Goal: Transaction & Acquisition: Purchase product/service

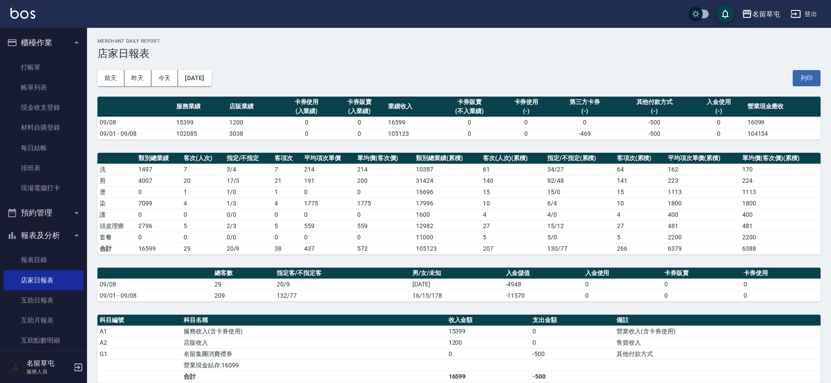
scroll to position [44, 0]
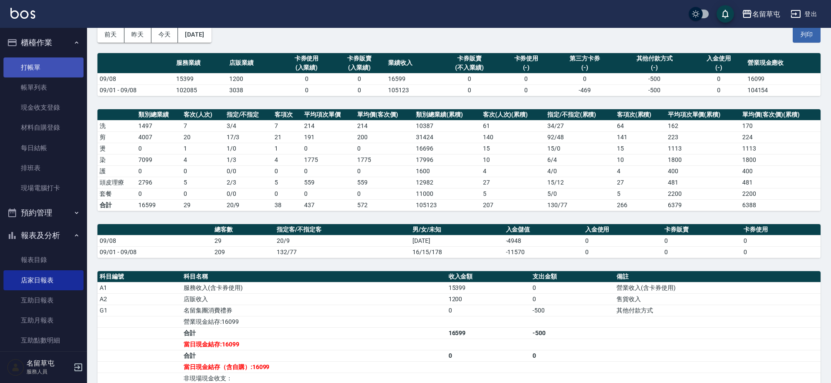
click at [37, 62] on link "打帳單" at bounding box center [43, 67] width 80 height 20
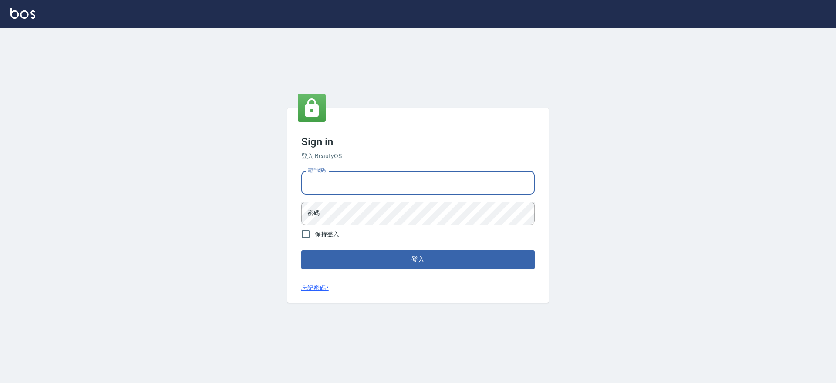
click at [365, 180] on input "電話號碼" at bounding box center [417, 183] width 233 height 24
type input "0988338477"
click at [369, 182] on input "電話號碼" at bounding box center [417, 183] width 233 height 24
click at [323, 184] on input "電話號碼" at bounding box center [417, 183] width 233 height 24
type input "0988338477"
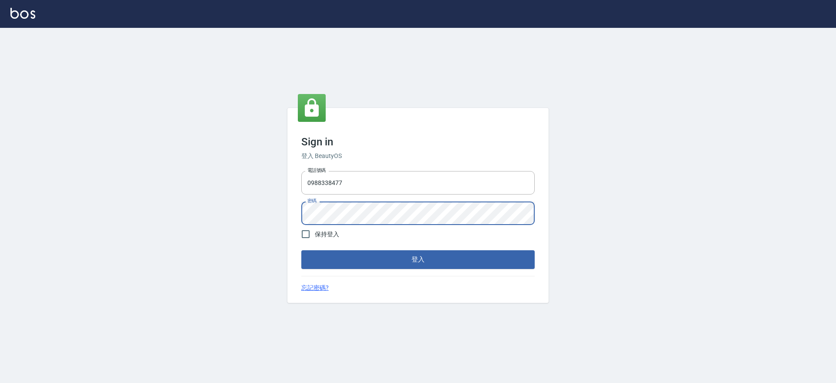
click at [581, 50] on div "Sign in 登入 BeautyOS 電話號碼 0988338477 電話號碼 密碼 密碼 保持登入 登入 忘記密碼?" at bounding box center [418, 205] width 836 height 355
click at [503, 60] on div "Sign in 登入 BeautyOS 電話號碼 0988338477 電話號碼 密碼 密碼 保持登入 登入 忘記密碼?" at bounding box center [418, 205] width 836 height 355
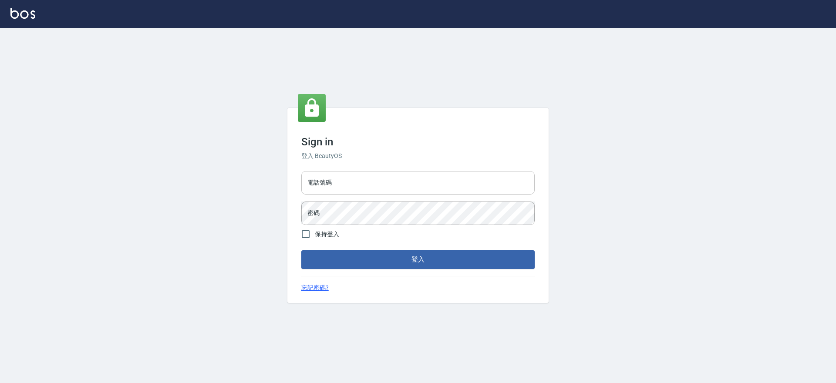
click at [344, 187] on input "電話號碼" at bounding box center [417, 183] width 233 height 24
type input "2306457"
click at [301, 250] on button "登入" at bounding box center [417, 259] width 233 height 18
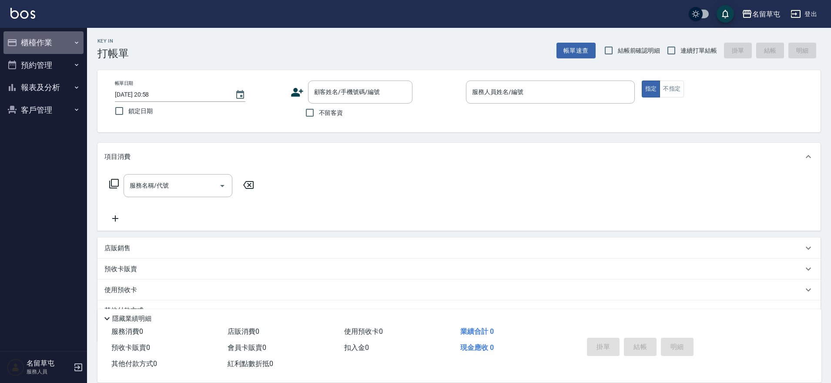
click at [62, 46] on button "櫃檯作業" at bounding box center [43, 42] width 80 height 23
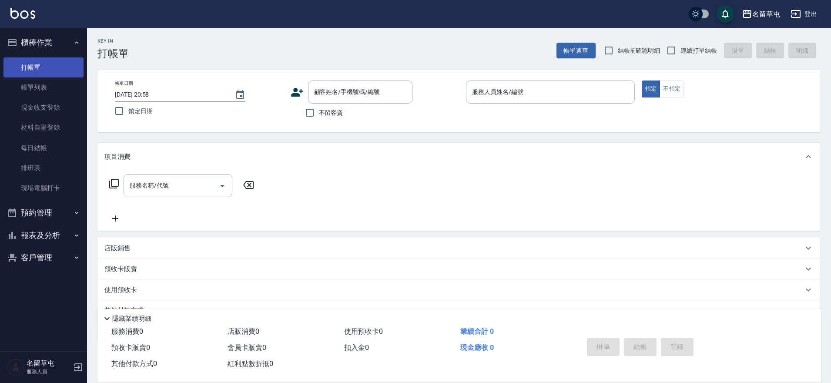
click at [37, 72] on link "打帳單" at bounding box center [43, 67] width 80 height 20
click at [22, 65] on link "打帳單" at bounding box center [43, 67] width 80 height 20
click at [322, 111] on span "不留客資" at bounding box center [331, 112] width 24 height 9
click at [319, 111] on input "不留客資" at bounding box center [310, 113] width 18 height 18
checkbox input "true"
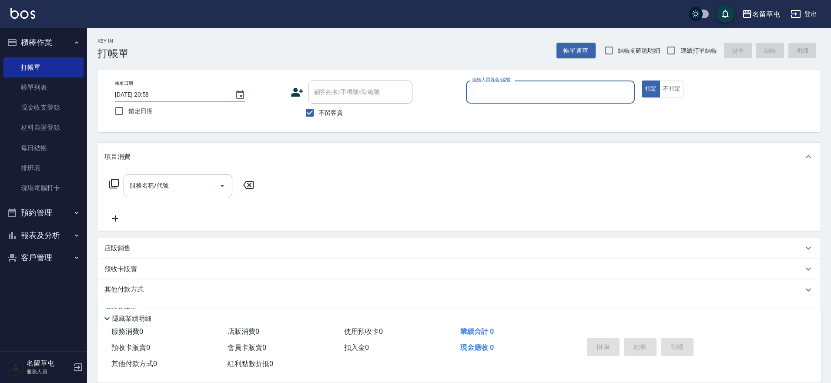
click at [683, 52] on span "連續打單結帳" at bounding box center [699, 50] width 37 height 9
click at [681, 52] on input "連續打單結帳" at bounding box center [671, 50] width 18 height 18
checkbox input "true"
click at [517, 86] on input "服務人員姓名/編號" at bounding box center [550, 91] width 161 height 15
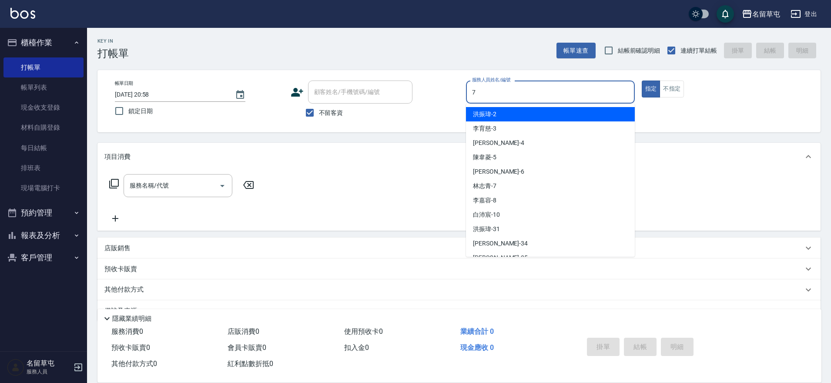
type input "林志青-7"
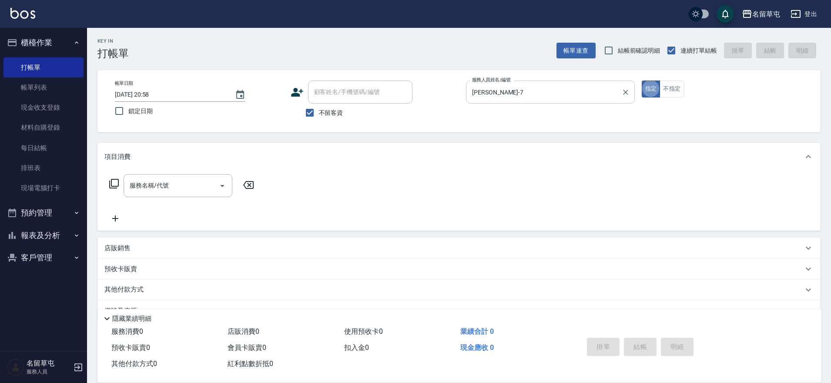
type button "true"
type input "2"
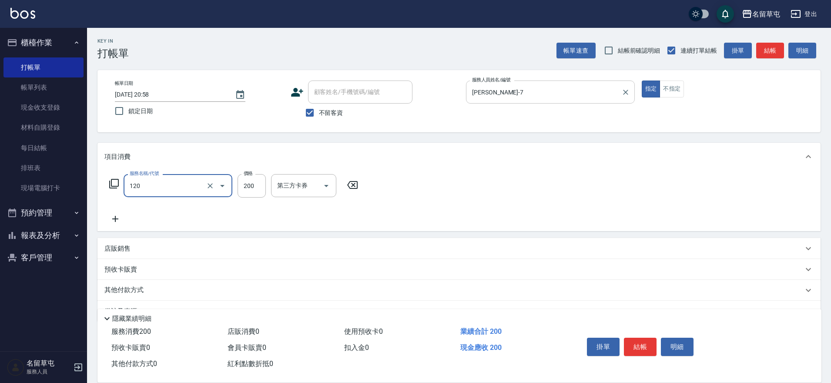
type input "New洗200(120)"
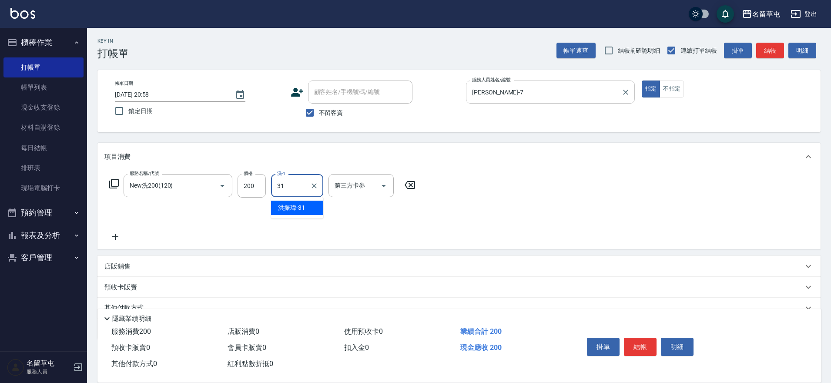
type input "洪振瑋-31"
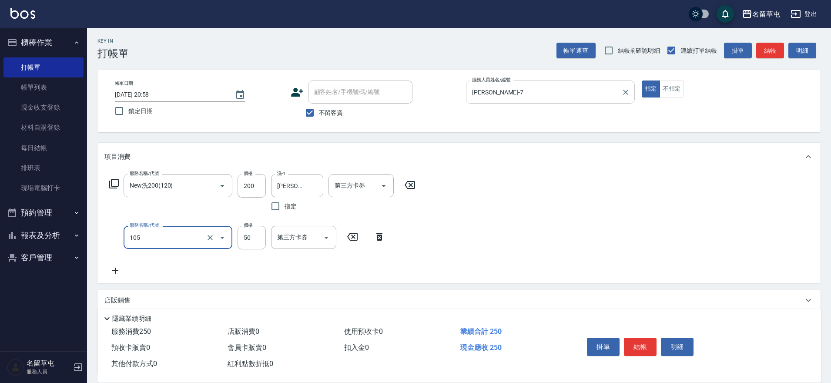
type input "精油50(105)"
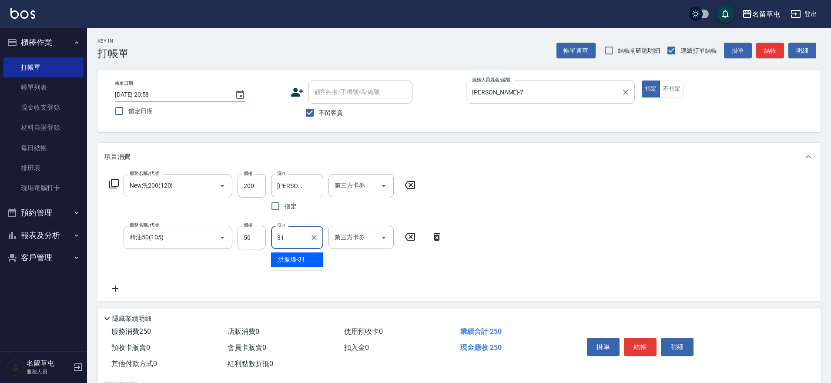
type input "洪振瑋-31"
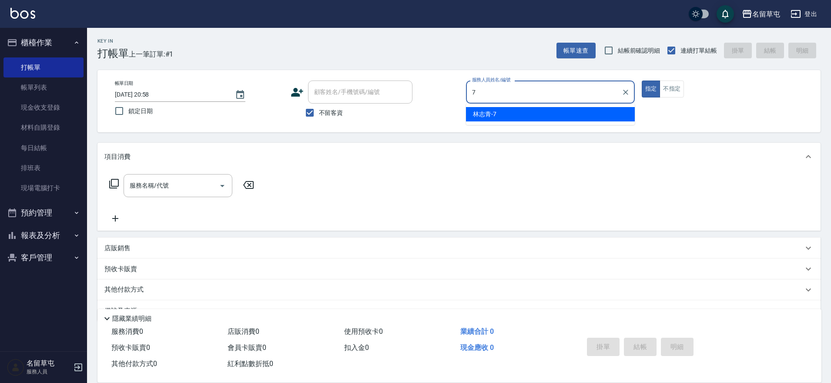
type input "林志青-7"
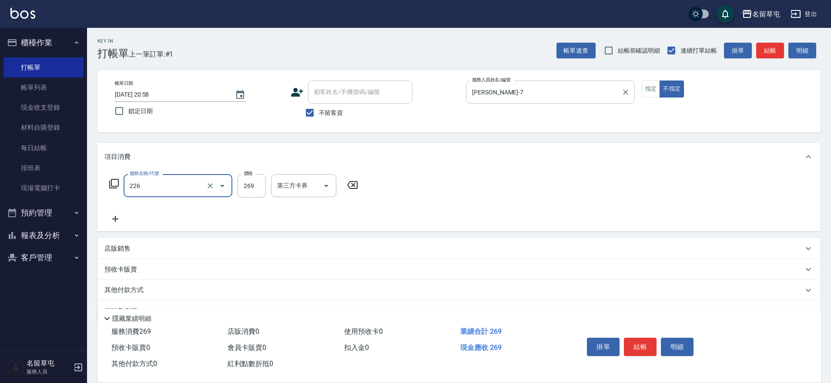
type input "洗剪269(226)"
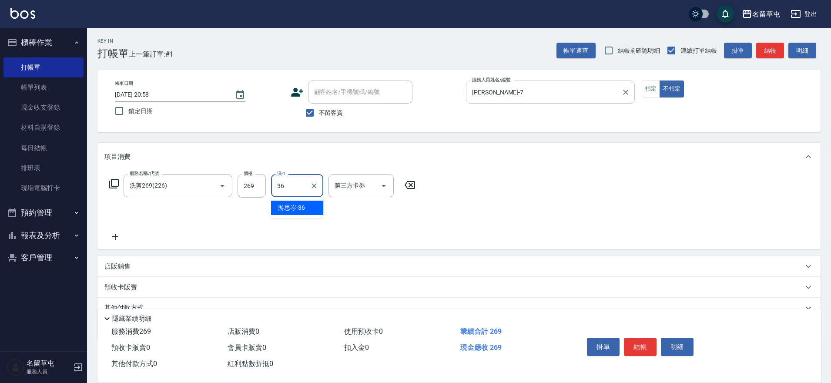
type input "游思岑-36"
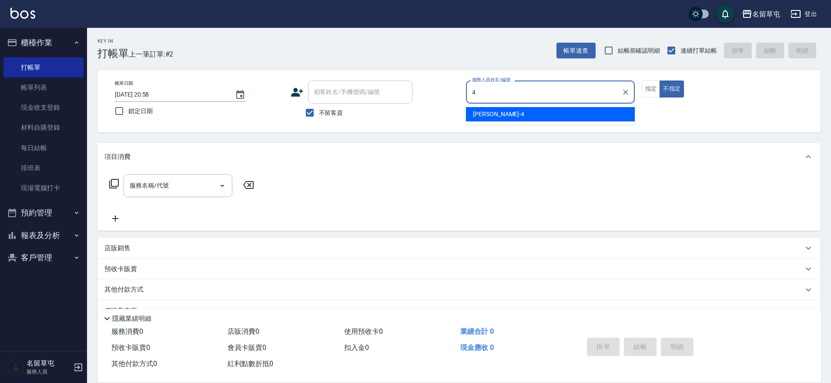
type input "李偲勤-4"
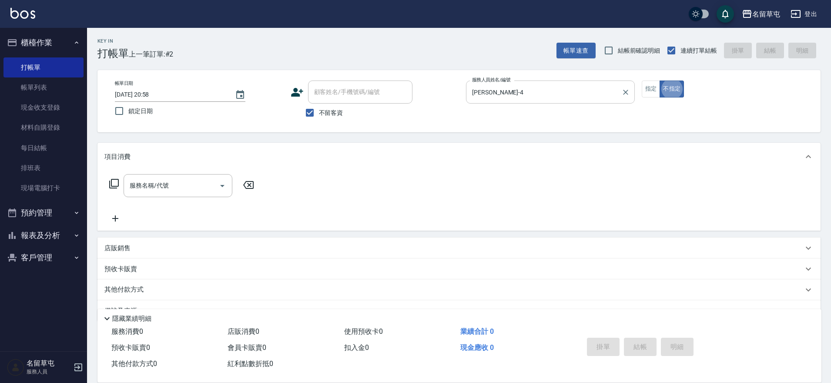
type button "false"
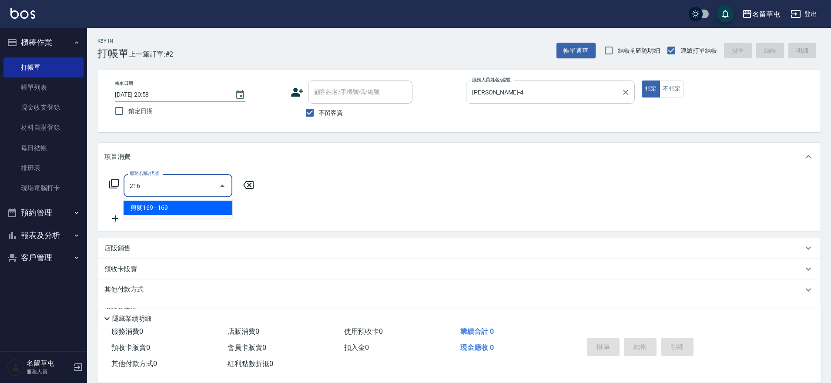
type input "剪髮169(216)"
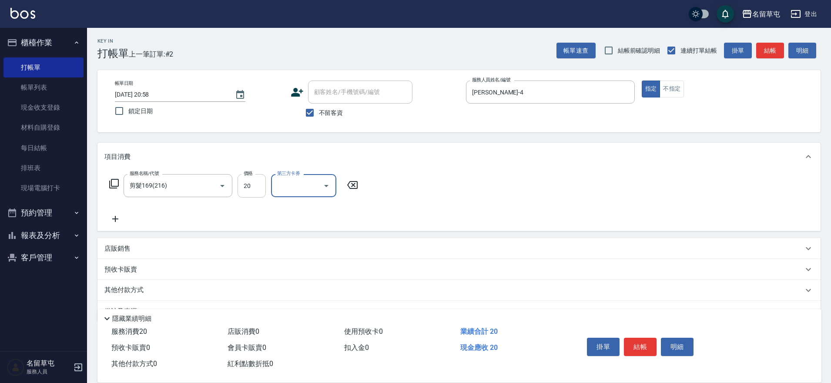
click at [243, 189] on input "20" at bounding box center [252, 186] width 28 height 24
type input "200"
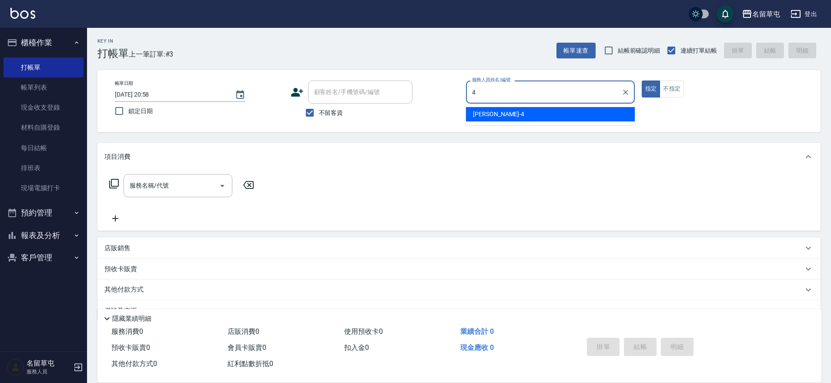
type input "李偲勤-4"
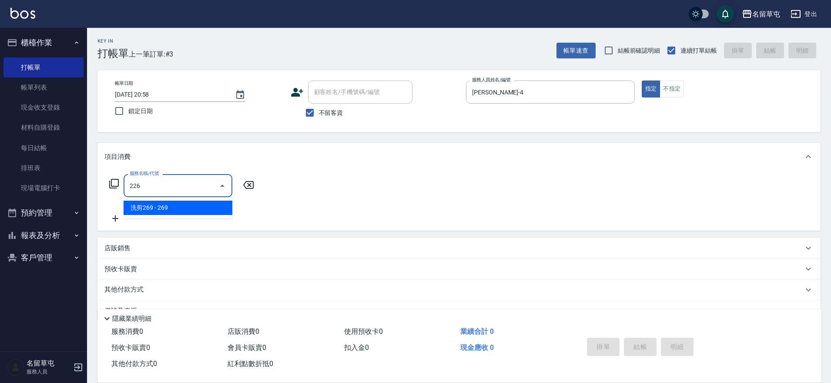
type input "洗剪269(226)"
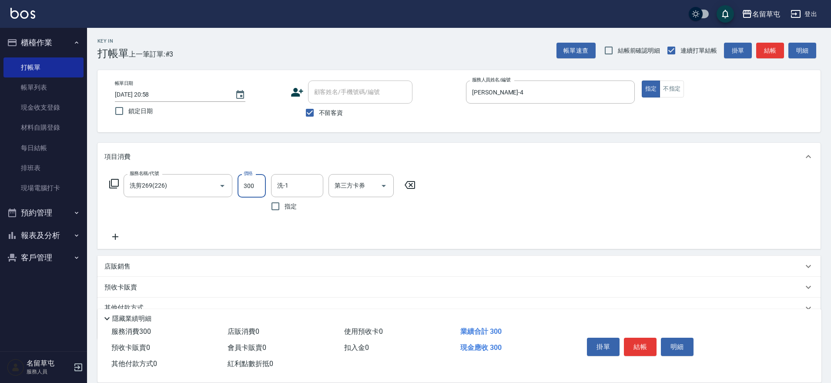
type input "300"
type input "游思岑-36"
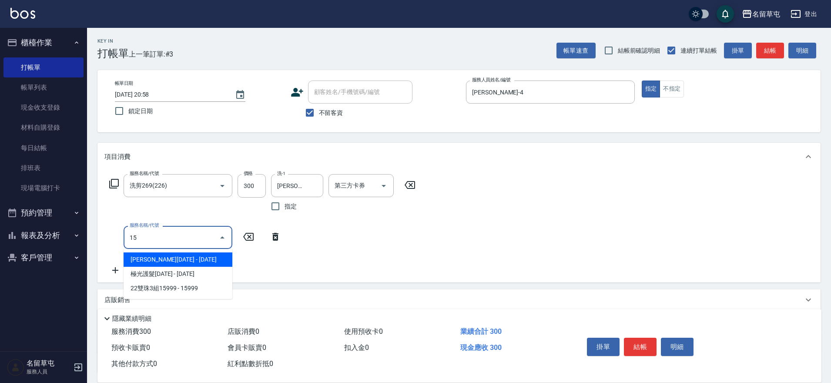
type input "伊黛莉1599(41599)"
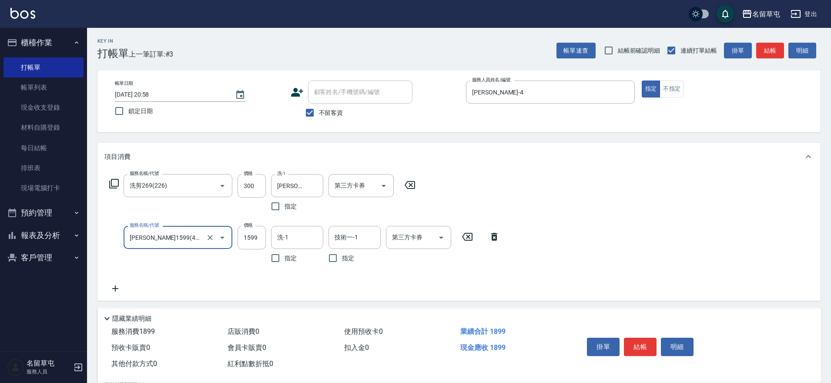
click at [163, 233] on input "伊黛莉1599(41599)" at bounding box center [166, 237] width 77 height 15
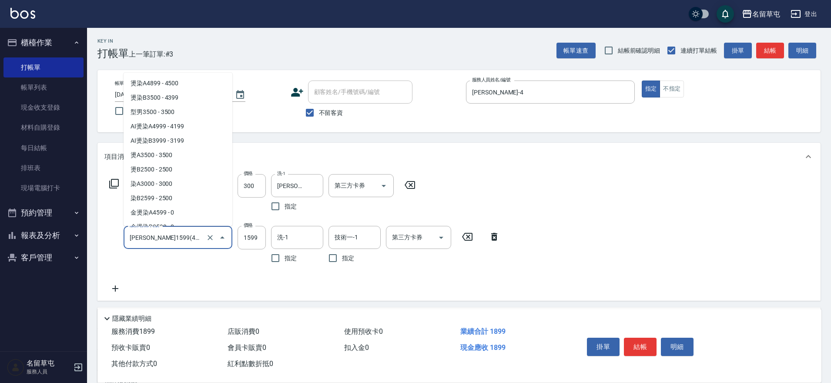
scroll to position [899, 0]
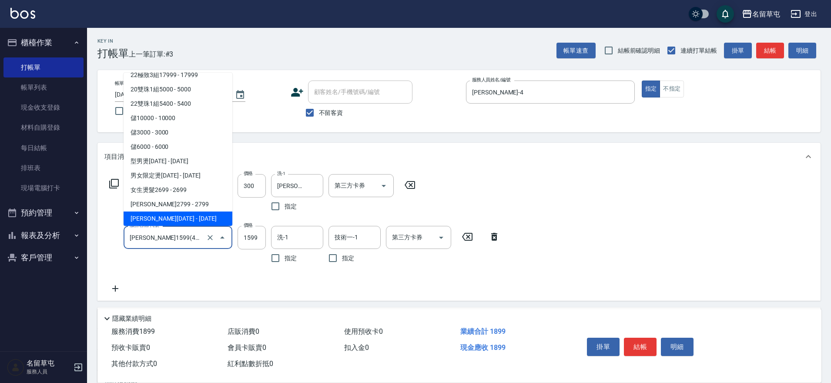
click at [163, 233] on input "伊黛莉1599(41599)" at bounding box center [166, 237] width 77 height 15
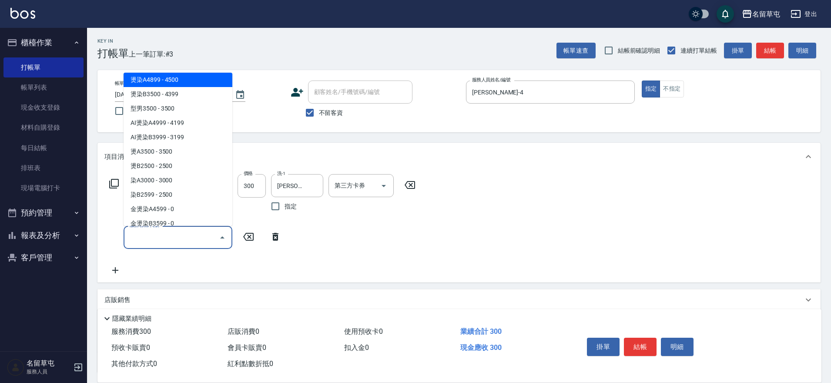
type input "0"
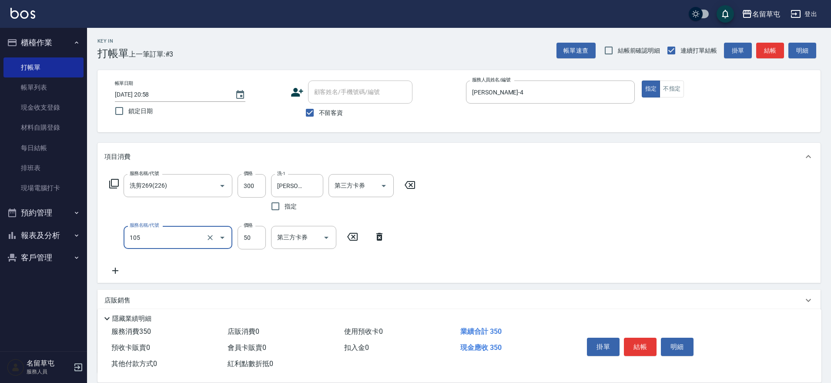
type input "精油50(105)"
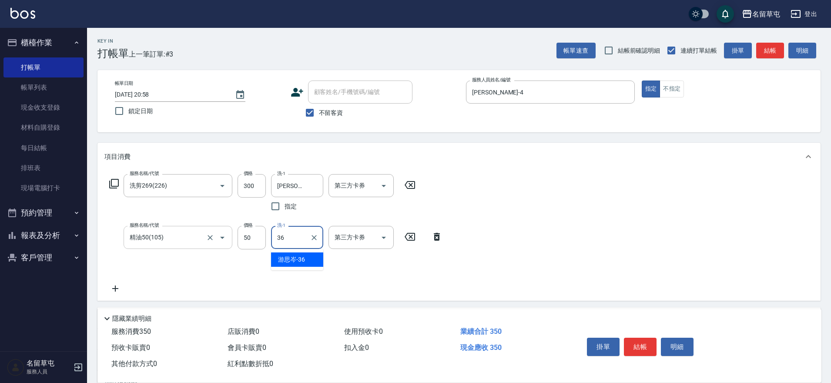
type input "游思岑-36"
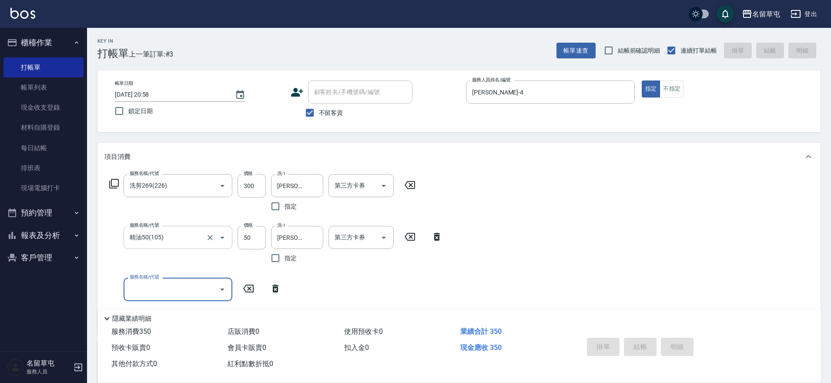
type input "2025/09/09 20:59"
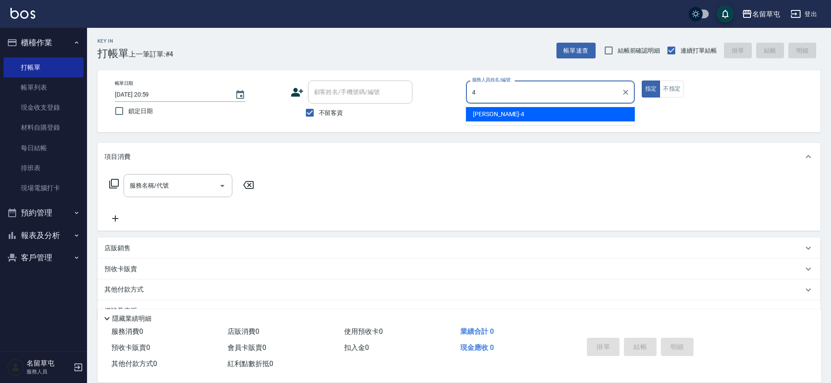
type input "李偲勤-4"
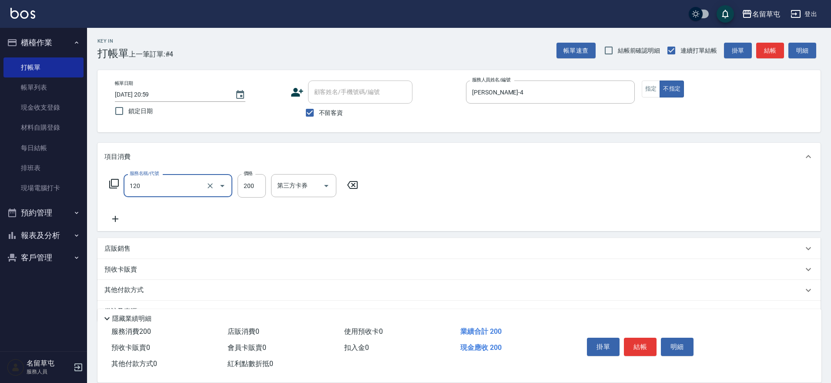
type input "New洗200(120)"
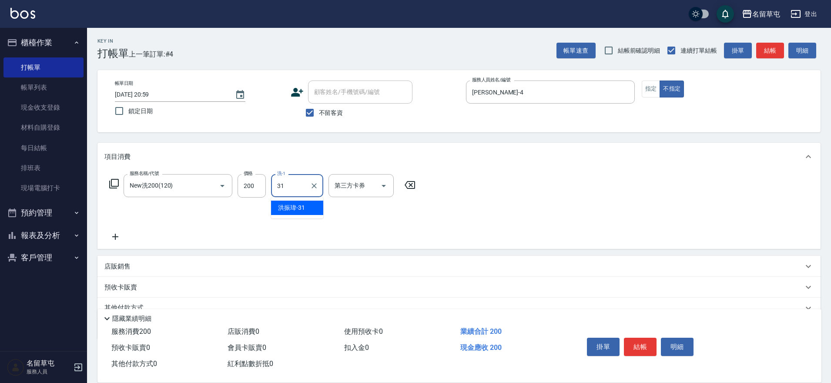
type input "洪振瑋-31"
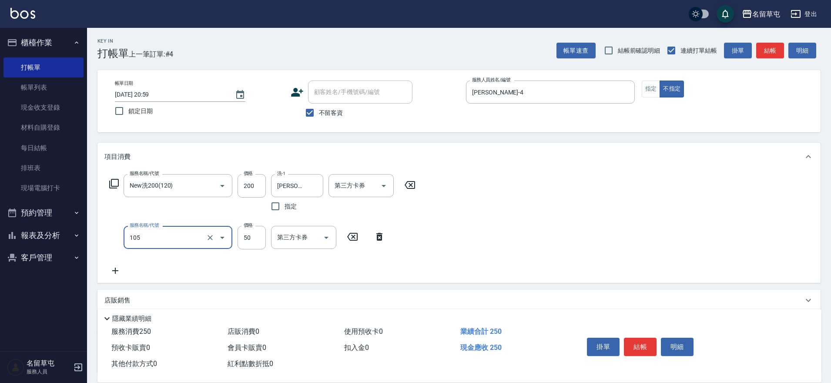
type input "精油50(105)"
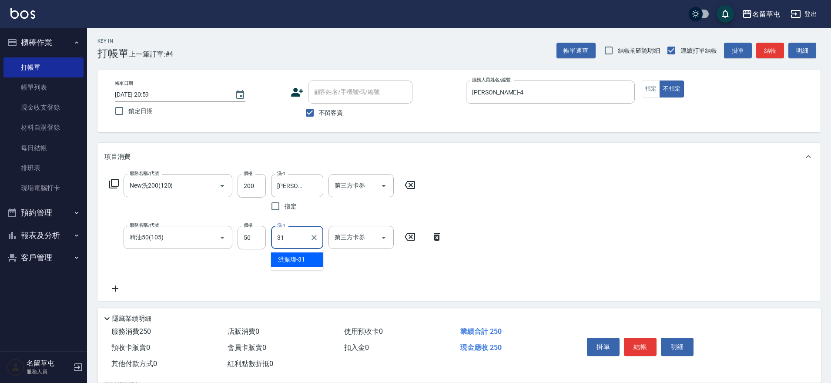
type input "洪振瑋-31"
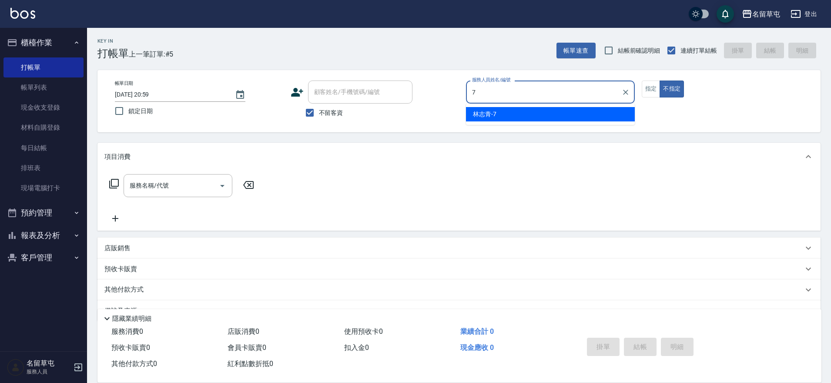
type input "林志青-7"
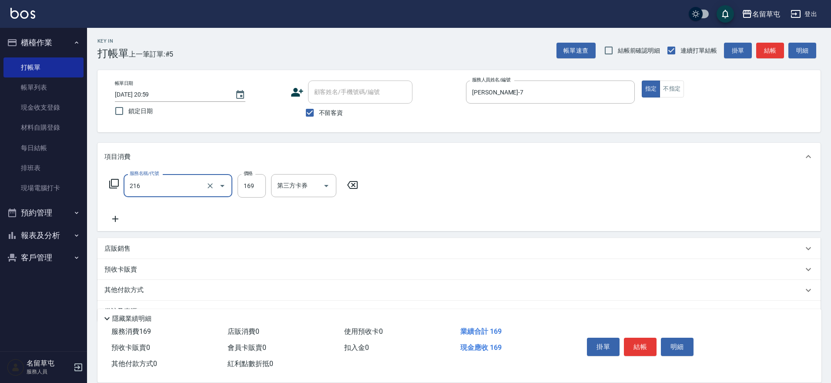
type input "剪髮169(216)"
click at [244, 189] on input "169" at bounding box center [252, 186] width 28 height 24
type input "250"
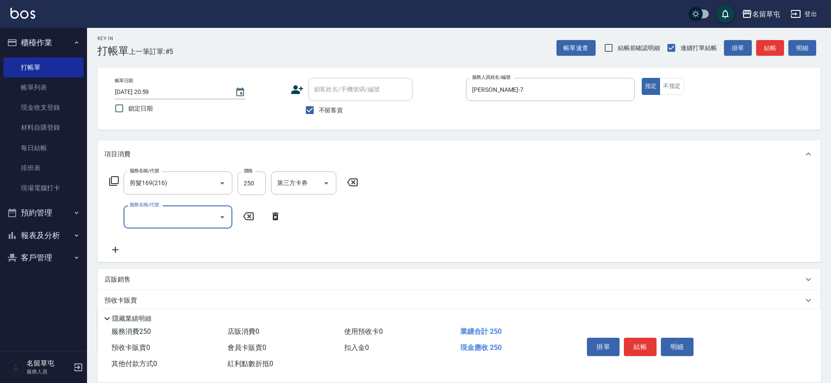
scroll to position [56, 0]
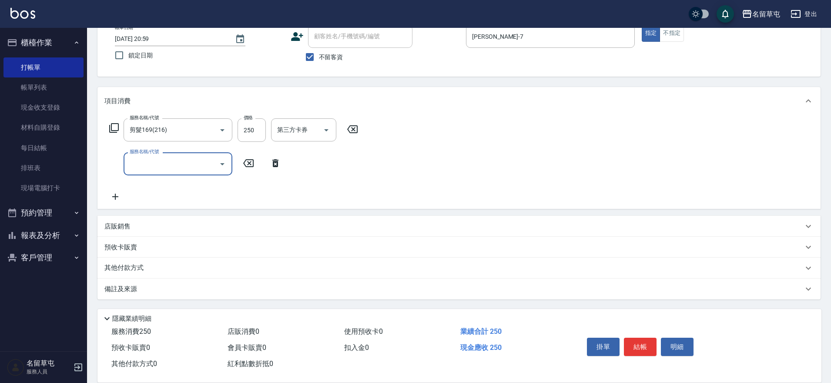
click at [151, 227] on div "店販銷售" at bounding box center [453, 226] width 699 height 9
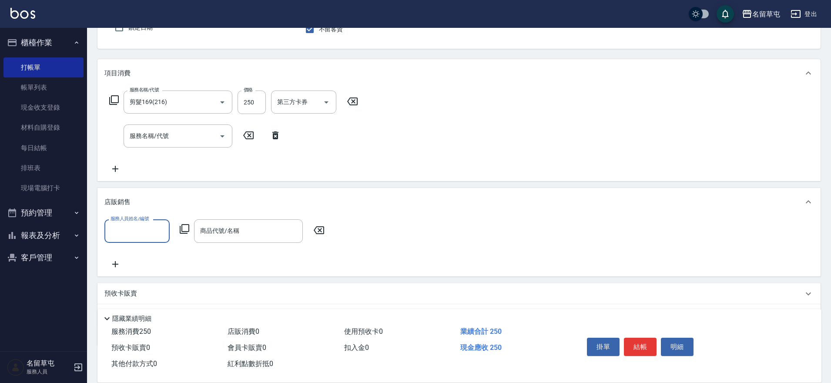
scroll to position [99, 0]
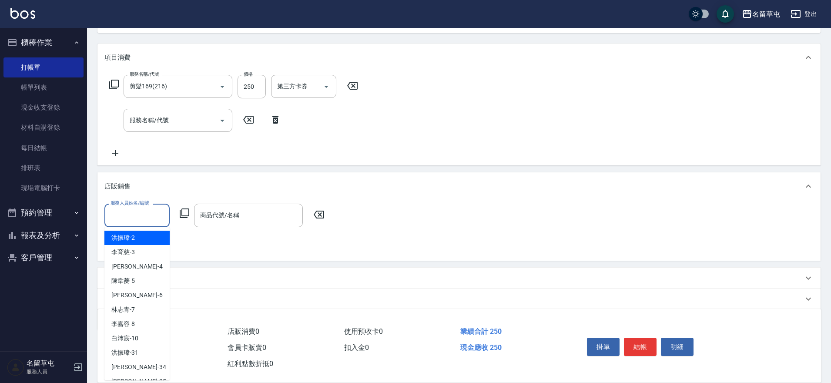
click at [151, 218] on input "服務人員姓名/編號" at bounding box center [136, 215] width 57 height 15
type input "林志青-7"
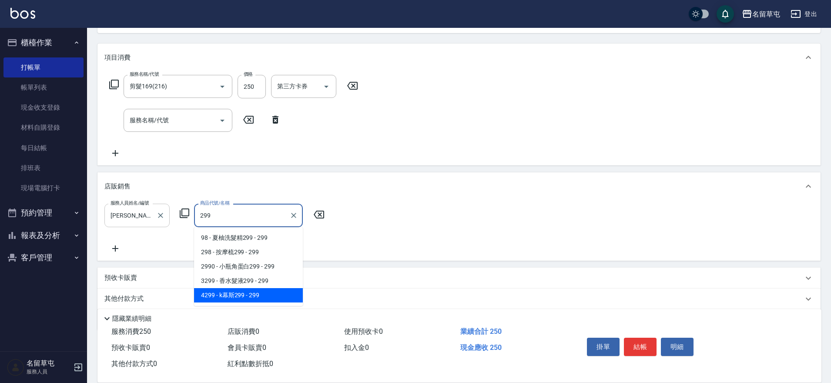
type input "k幕斯299"
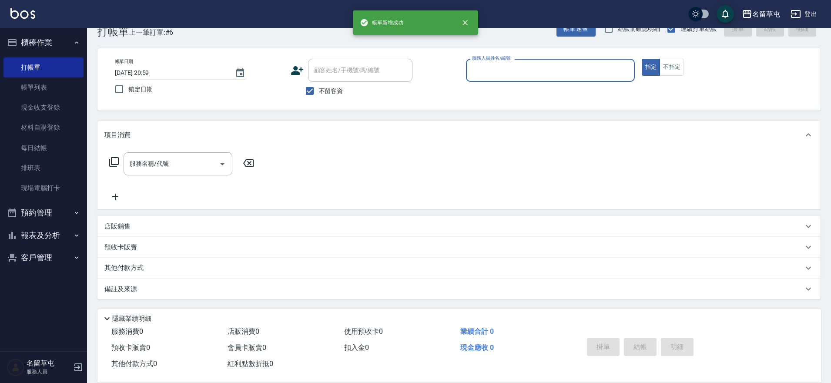
scroll to position [22, 0]
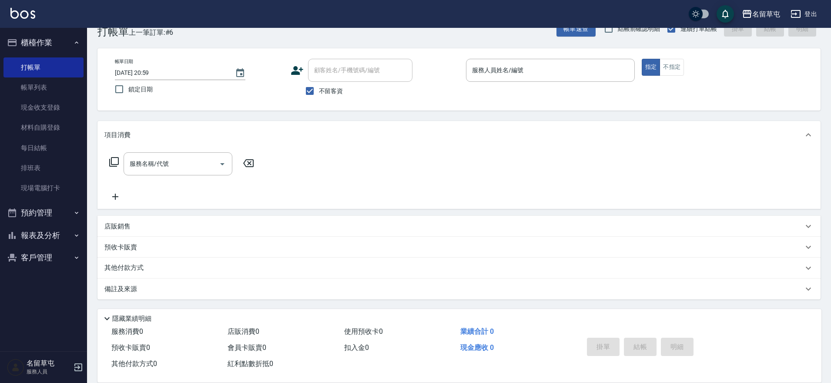
click at [330, 88] on span "不留客資" at bounding box center [331, 91] width 24 height 9
click at [319, 88] on input "不留客資" at bounding box center [310, 91] width 18 height 18
checkbox input "false"
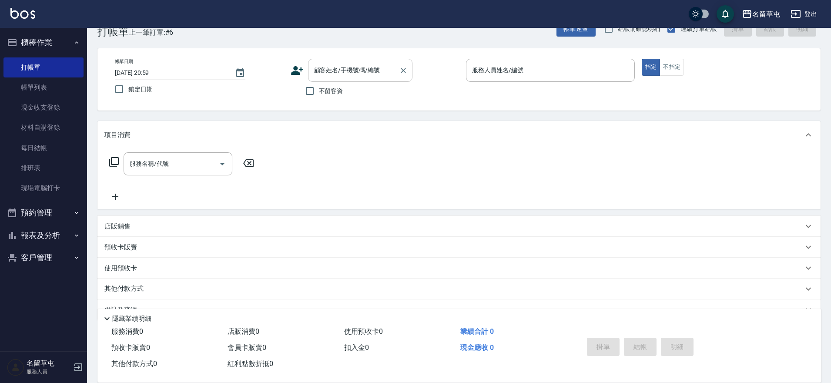
click at [335, 70] on input "顧客姓名/手機號碼/編號" at bounding box center [354, 70] width 84 height 15
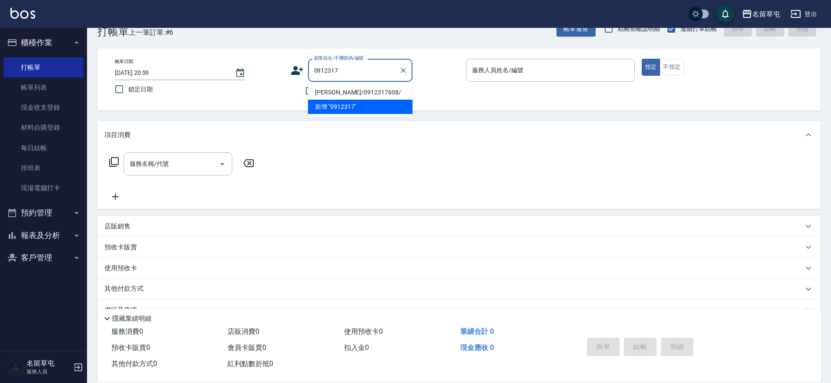
click at [345, 91] on li "陳安健/0912317608/" at bounding box center [360, 92] width 104 height 14
type input "陳安健/0912317608/"
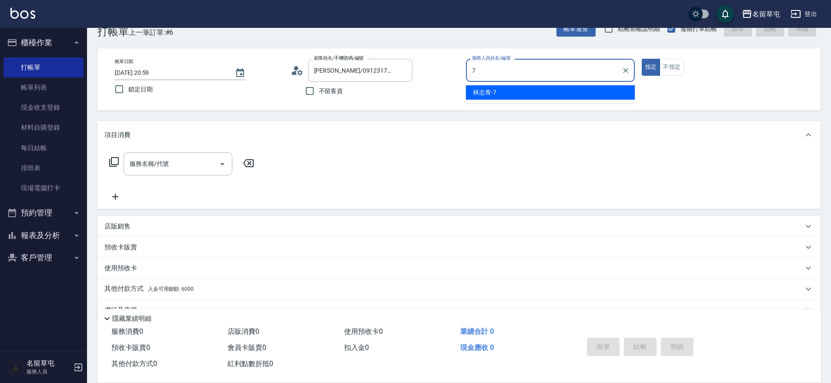
type input "林志青-7"
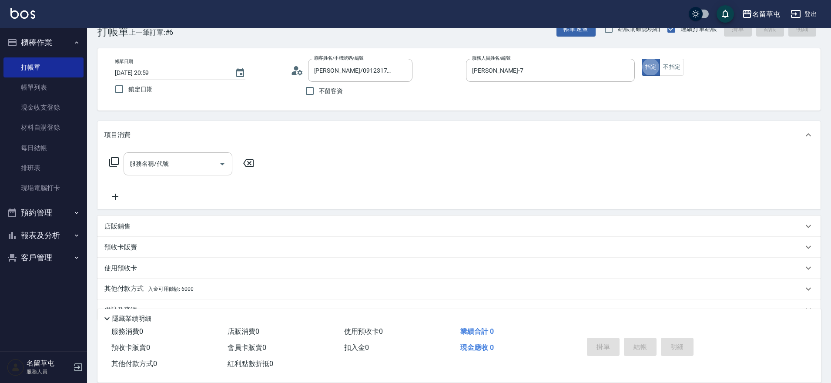
click at [175, 158] on input "服務名稱/代號" at bounding box center [172, 163] width 88 height 15
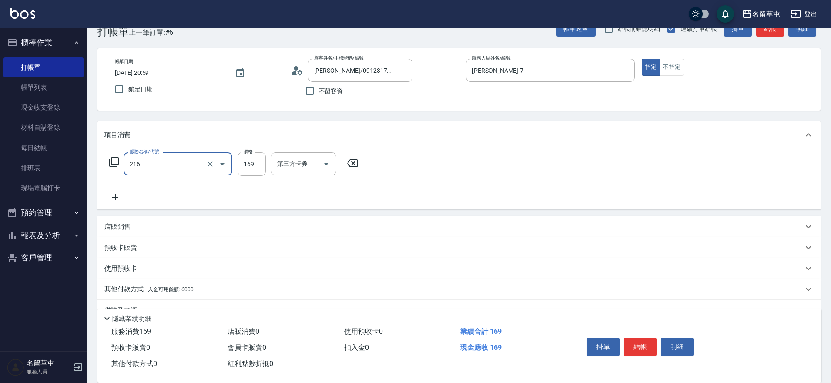
type input "剪髮169(216)"
click at [245, 165] on input "25" at bounding box center [252, 164] width 28 height 24
type input "250"
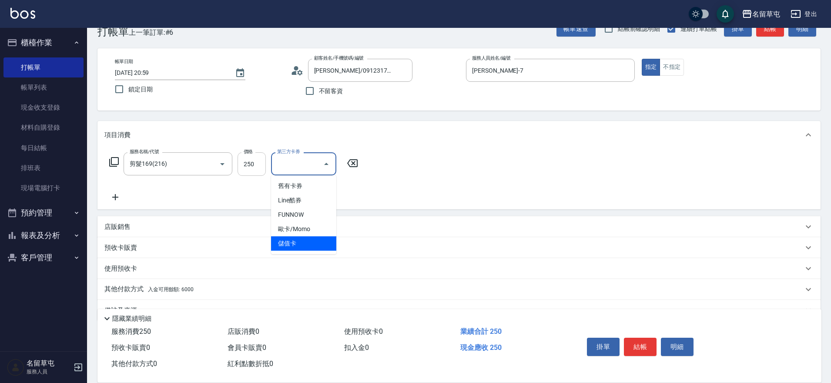
type input "儲值卡"
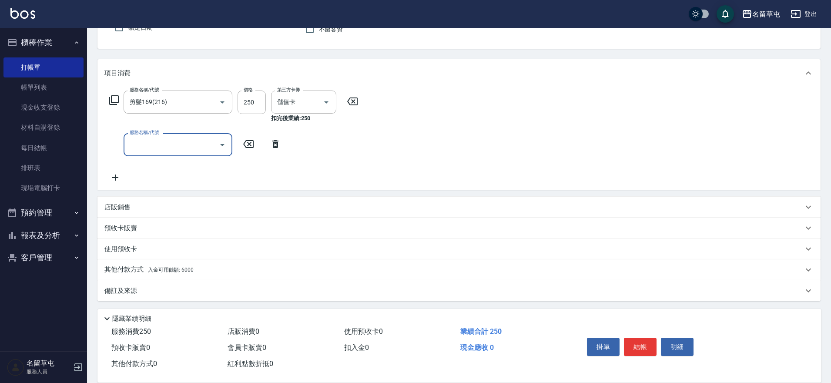
scroll to position [85, 0]
click at [138, 271] on p "其他付款方式 入金可用餘額: 6000" at bounding box center [148, 268] width 89 height 10
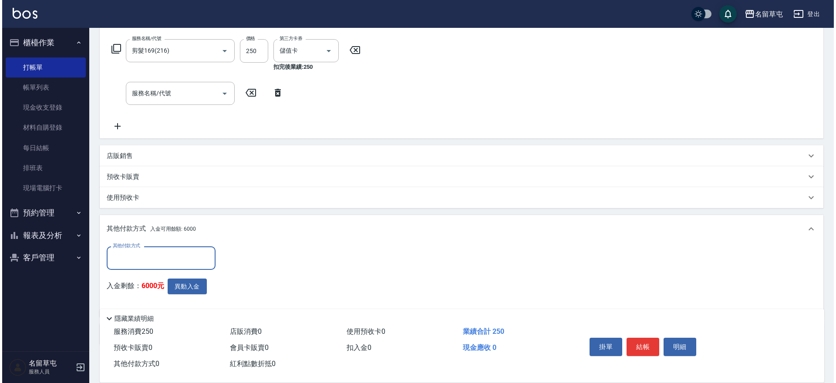
scroll to position [180, 0]
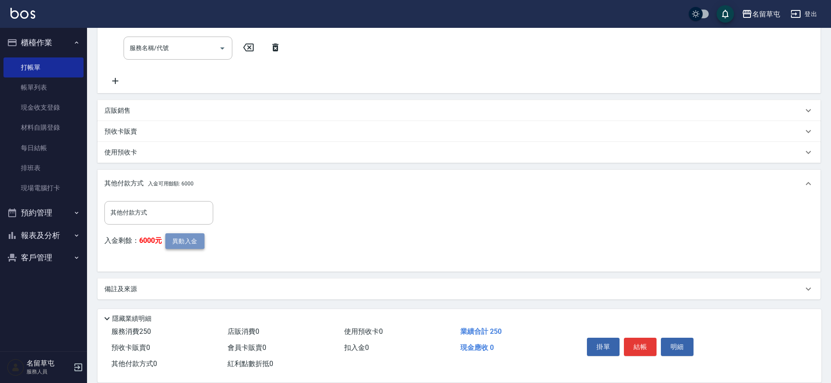
click at [188, 239] on button "異動入金" at bounding box center [184, 241] width 39 height 16
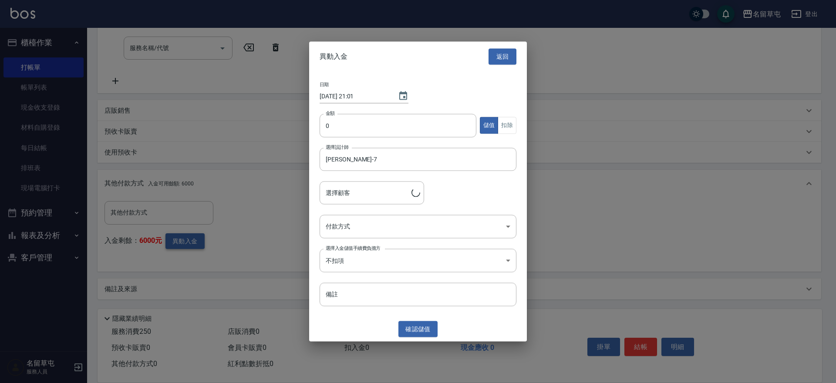
type input "陳安健/0912317608/"
click at [401, 119] on input "0" at bounding box center [397, 126] width 157 height 24
drag, startPoint x: 515, startPoint y: 129, endPoint x: 504, endPoint y: 125, distance: 11.7
click at [515, 129] on button "扣除" at bounding box center [507, 125] width 19 height 17
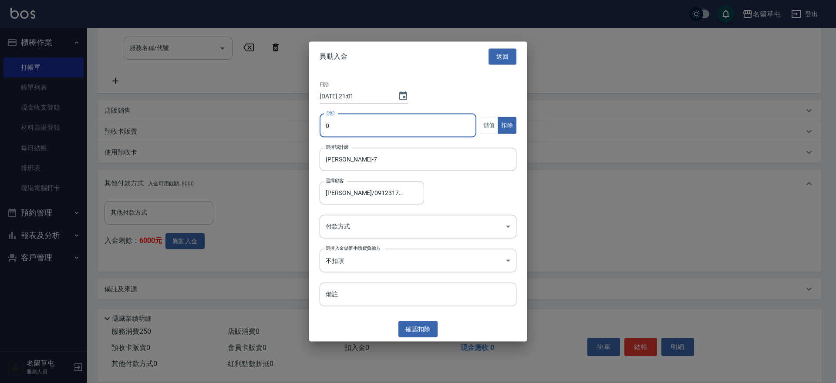
click at [384, 123] on input "0" at bounding box center [397, 126] width 157 height 24
type input "047"
click at [396, 220] on body "名留草屯 登出 櫃檯作業 打帳單 帳單列表 現金收支登錄 材料自購登錄 每日結帳 排班表 現場電腦打卡 預約管理 預約管理 單日預約紀錄 單週預約紀錄 報表及…" at bounding box center [418, 101] width 836 height 563
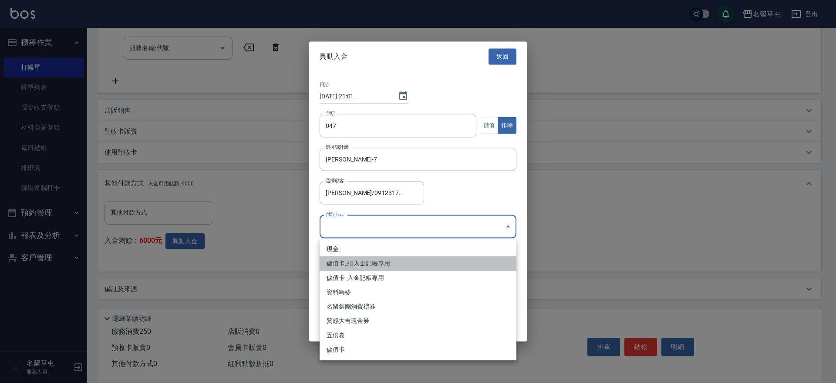
click at [370, 265] on li "儲值卡_扣入金記帳專用" at bounding box center [417, 263] width 197 height 14
type input "儲值卡_扣入金記帳專用"
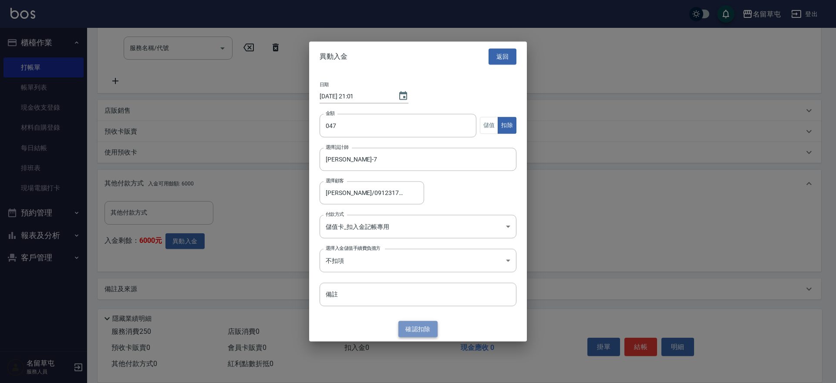
click at [407, 334] on button "確認 扣除" at bounding box center [417, 329] width 39 height 16
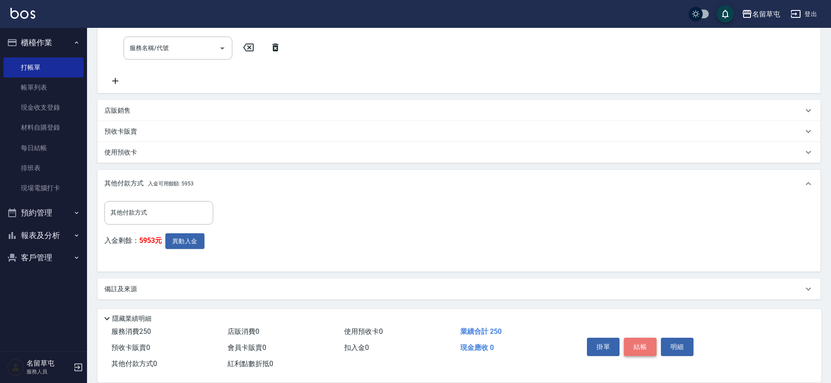
click at [639, 342] on button "結帳" at bounding box center [640, 347] width 33 height 18
type input "2025/09/09 21:01"
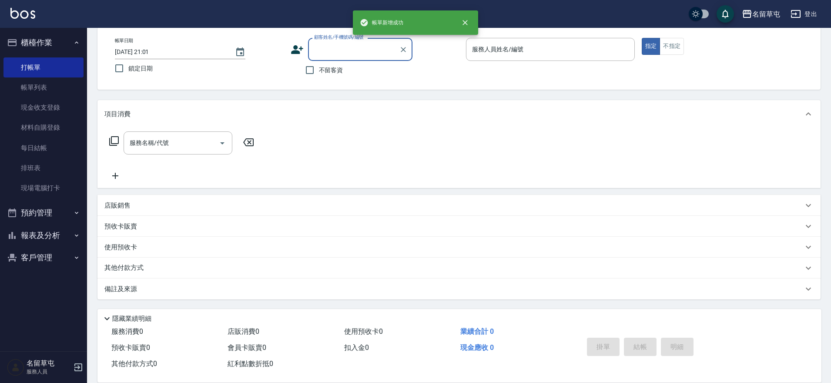
scroll to position [0, 0]
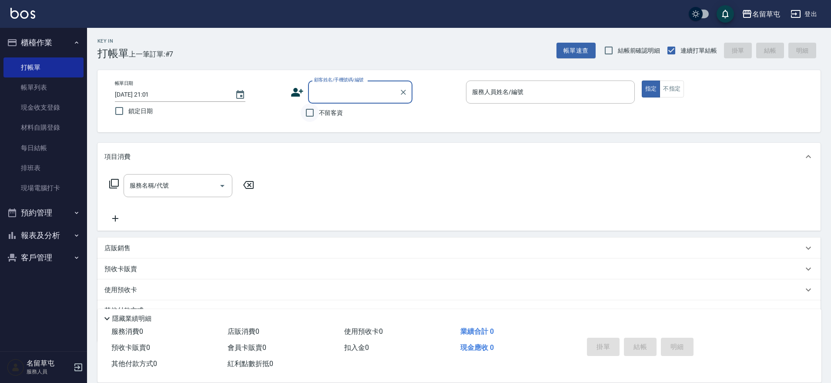
click at [316, 120] on input "不留客資" at bounding box center [310, 113] width 18 height 18
checkbox input "true"
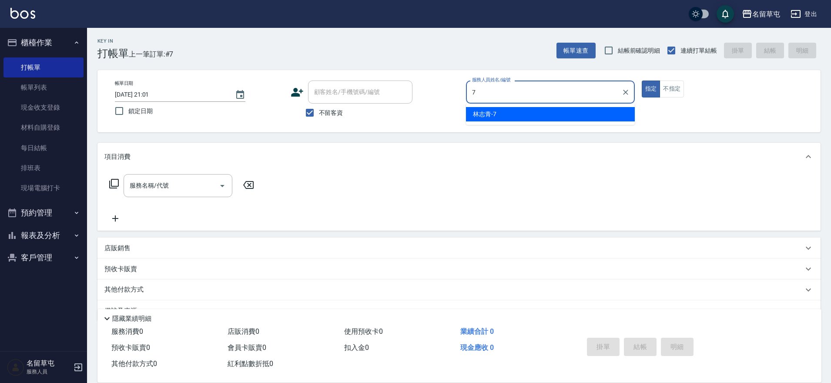
type input "林志青-7"
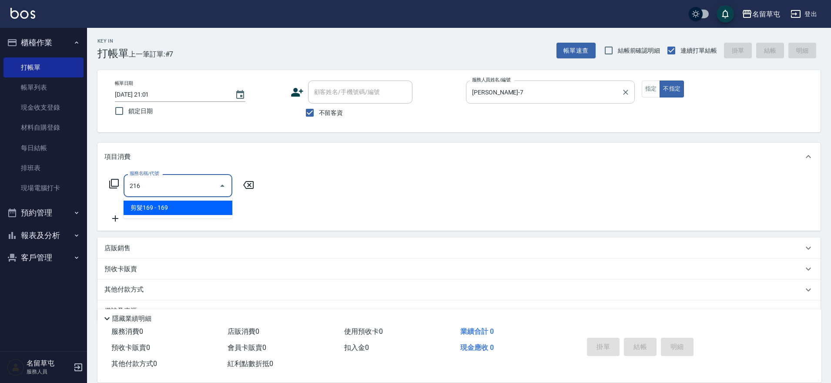
type input "剪髮169(216)"
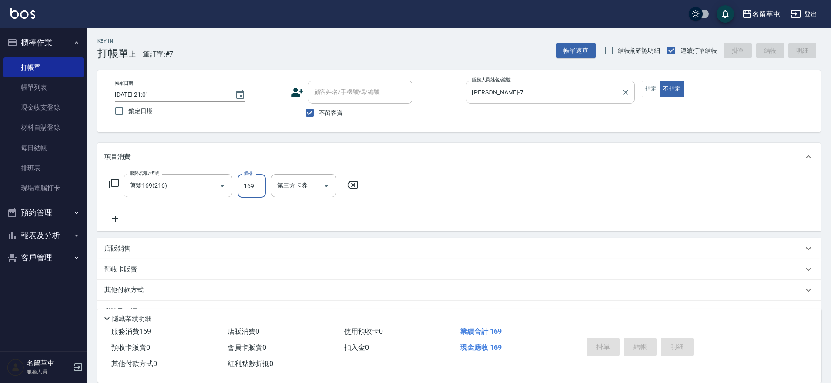
type input "2025/09/09 21:02"
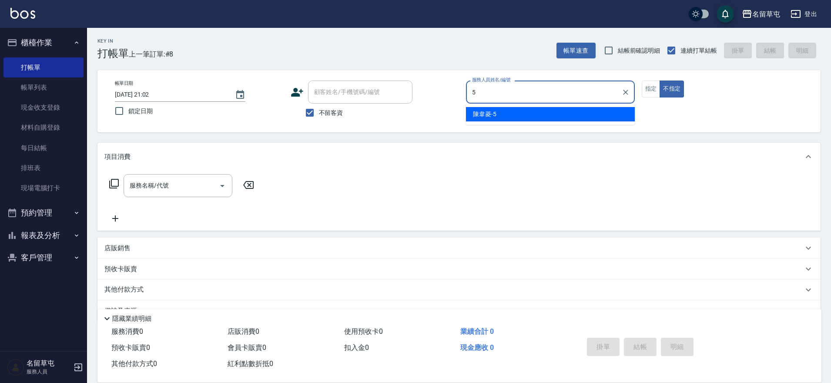
type input "陳韋菱-5"
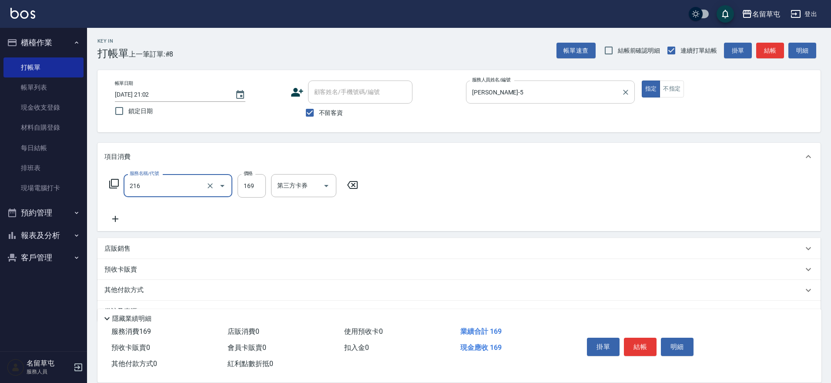
type input "剪髮169(216)"
type input "200"
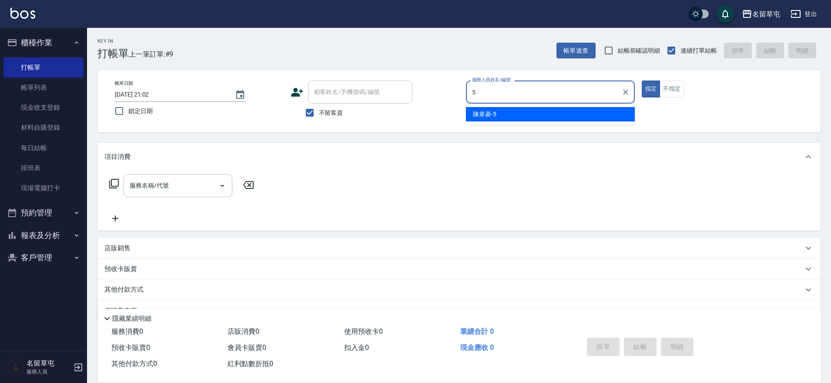
type input "陳韋菱-5"
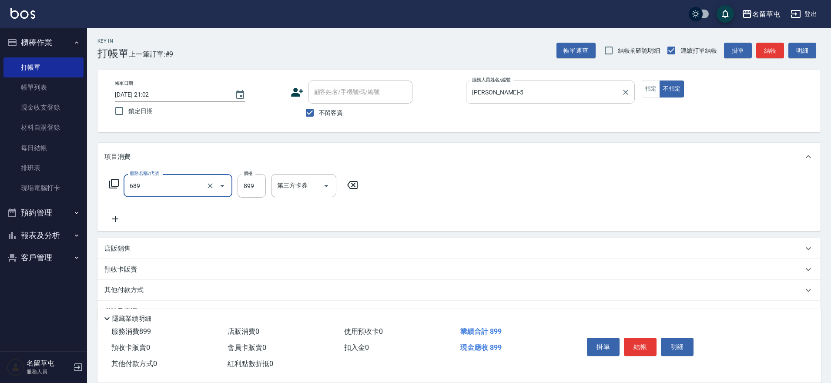
type input "芳療spa899(689)"
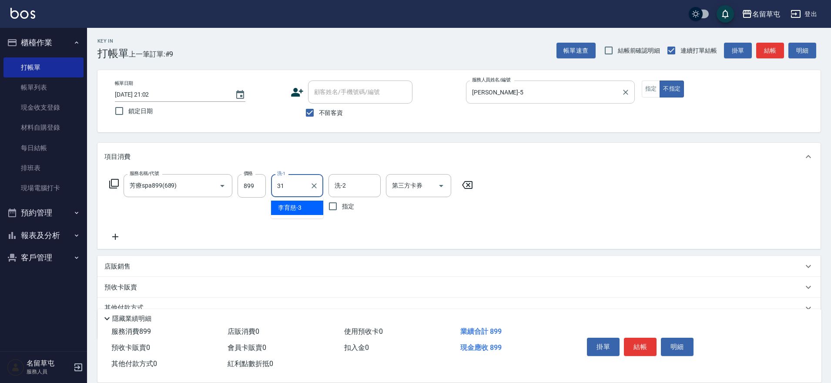
type input "洪振瑋-31"
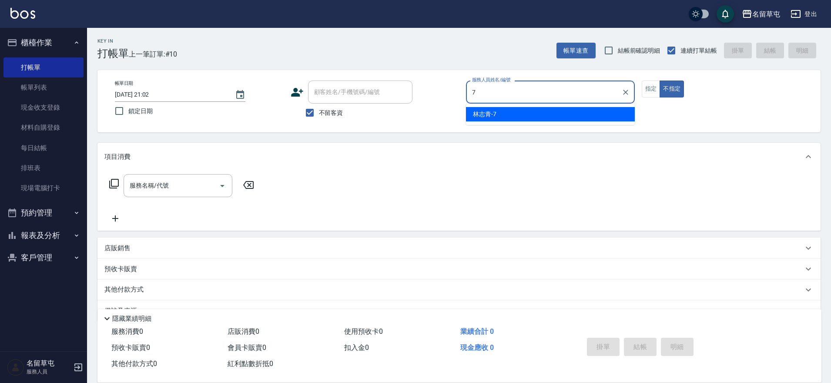
type input "林志青-7"
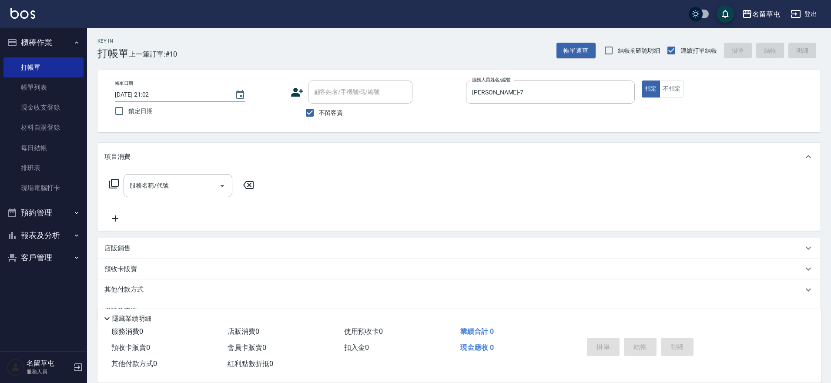
click at [325, 115] on span "不留客資" at bounding box center [331, 112] width 24 height 9
click at [319, 115] on input "不留客資" at bounding box center [310, 113] width 18 height 18
checkbox input "false"
click at [342, 85] on div "顧客姓名/手機號碼/編號 顧客姓名/手機號碼/編號" at bounding box center [360, 92] width 104 height 23
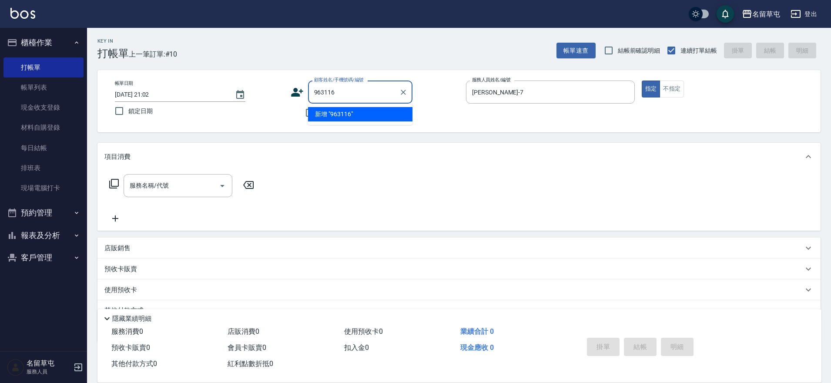
click at [342, 85] on input "963116" at bounding box center [354, 91] width 84 height 15
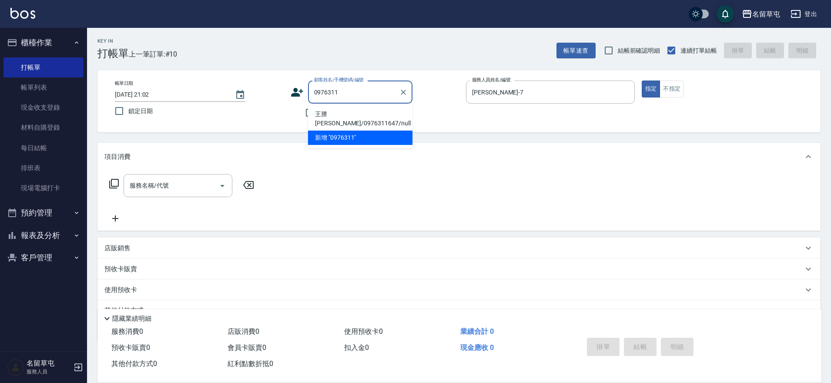
click at [327, 114] on li "王謄瑋/0976311647/null" at bounding box center [360, 119] width 104 height 24
type input "王謄瑋/0976311647/null"
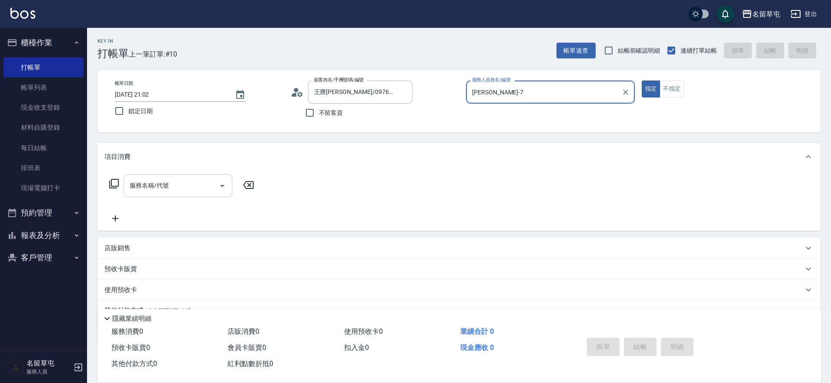
click at [151, 188] on input "服務名稱/代號" at bounding box center [172, 185] width 88 height 15
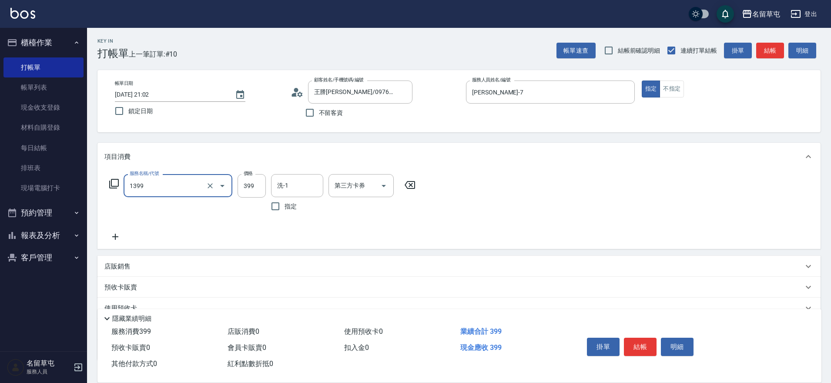
type input "海鹽洗髮399(1399)"
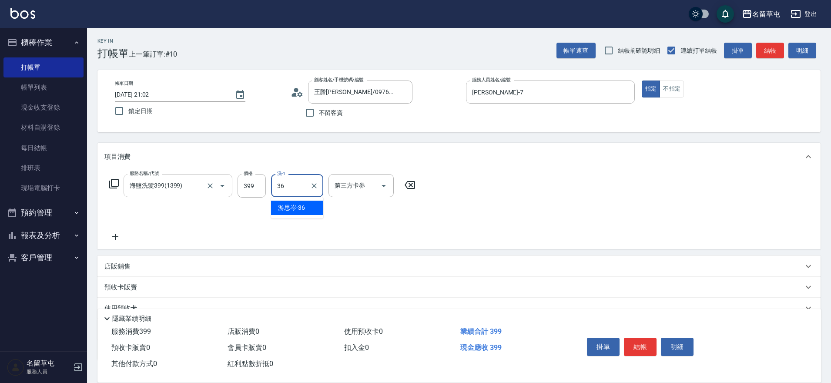
type input "游思岑-36"
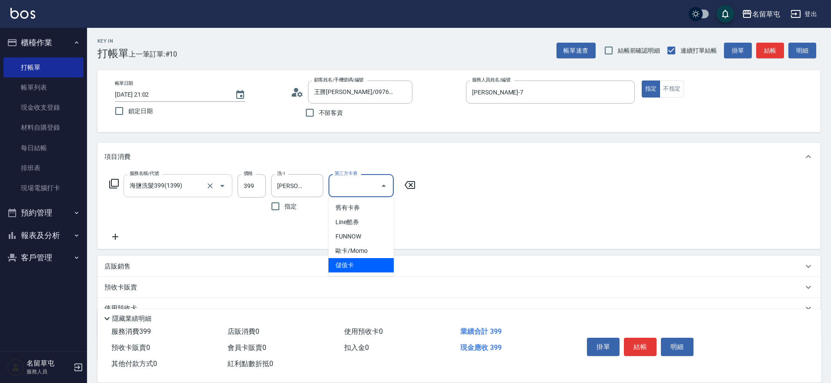
type input "儲值卡"
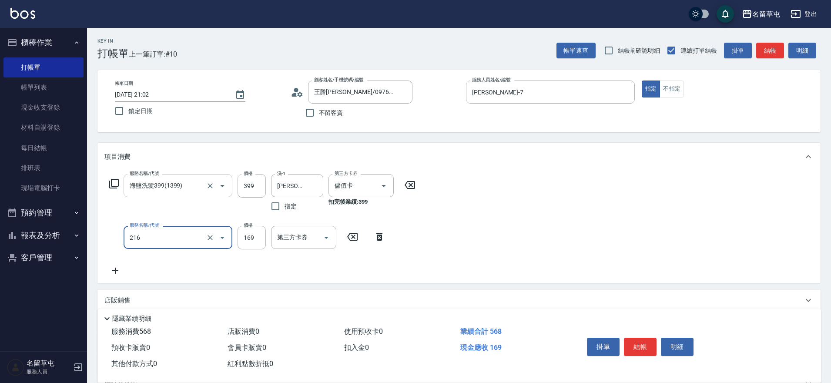
type input "剪髮169(216)"
type input "250"
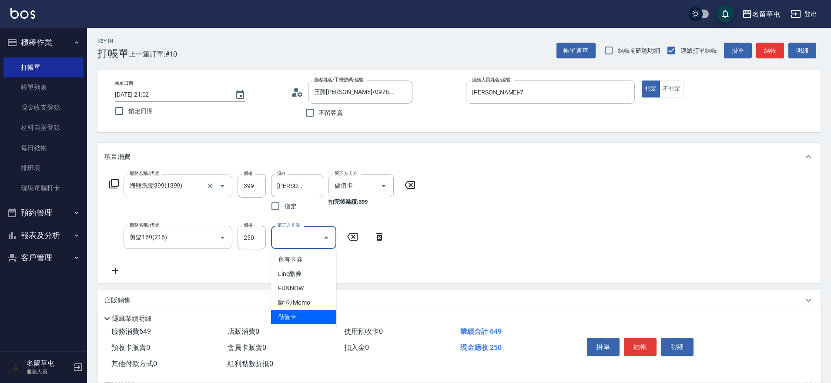
type input "儲值卡"
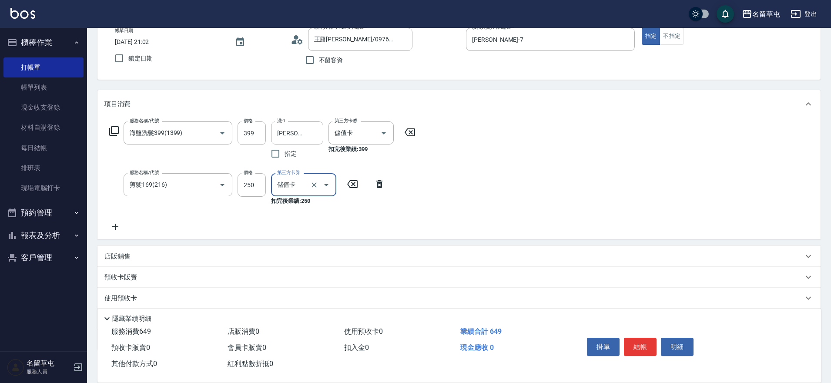
scroll to position [104, 0]
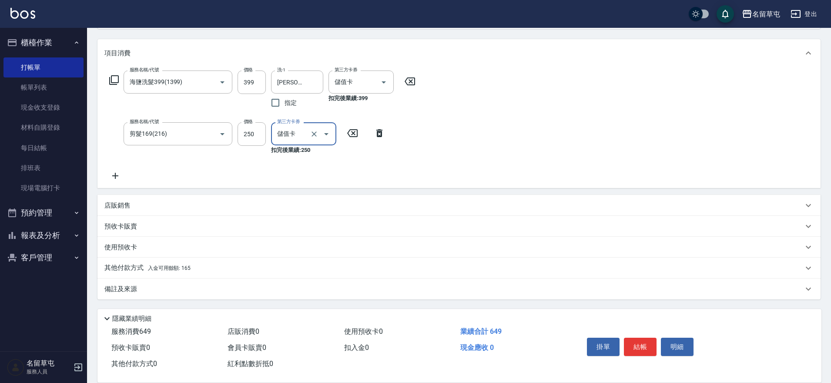
click at [144, 268] on p "其他付款方式 入金可用餘額: 165" at bounding box center [147, 268] width 86 height 10
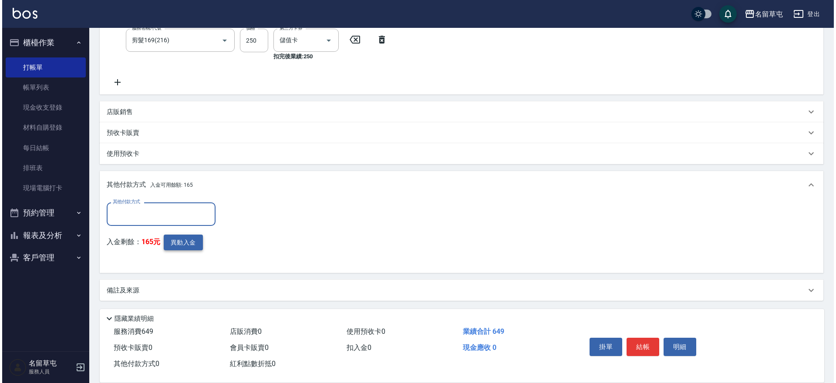
scroll to position [198, 0]
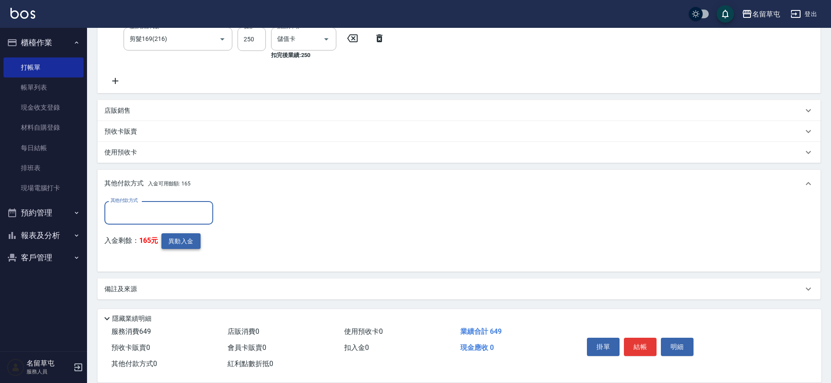
click at [187, 239] on button "異動入金" at bounding box center [180, 241] width 39 height 16
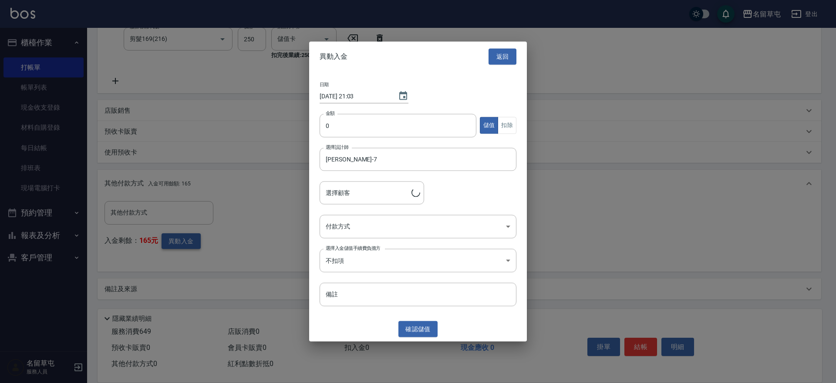
type input "王謄瑋/0976311647"
click at [415, 127] on input "0" at bounding box center [397, 126] width 157 height 24
type input "3000"
click at [369, 222] on body "名留草屯 登出 櫃檯作業 打帳單 帳單列表 現金收支登錄 材料自購登錄 每日結帳 排班表 現場電腦打卡 預約管理 預約管理 單日預約紀錄 單週預約紀錄 報表及…" at bounding box center [418, 93] width 836 height 582
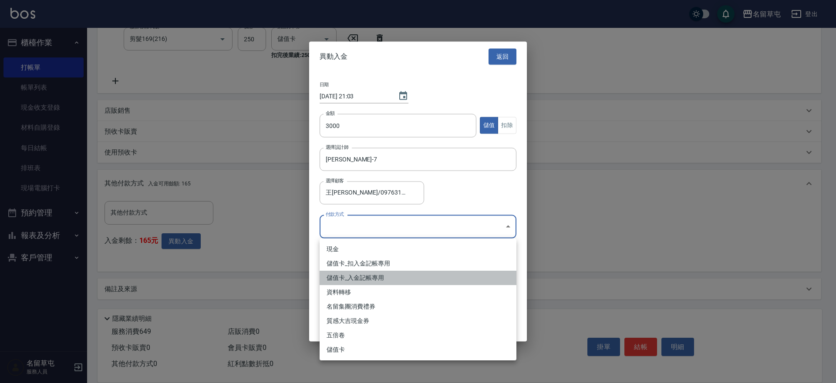
click at [360, 278] on li "儲值卡_入金記帳專用" at bounding box center [417, 278] width 197 height 14
type input "儲值卡_入金記帳專用"
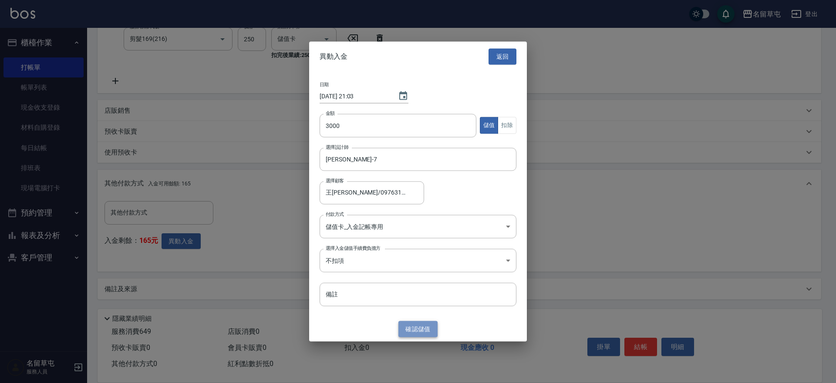
click at [420, 329] on button "確認 儲值" at bounding box center [417, 329] width 39 height 16
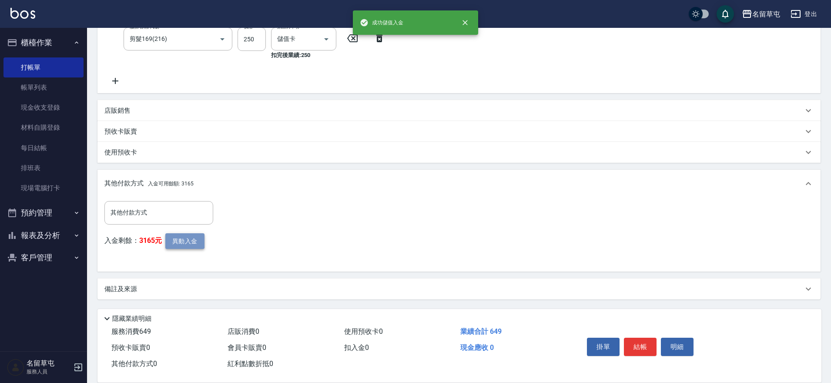
click at [188, 241] on button "異動入金" at bounding box center [184, 241] width 39 height 16
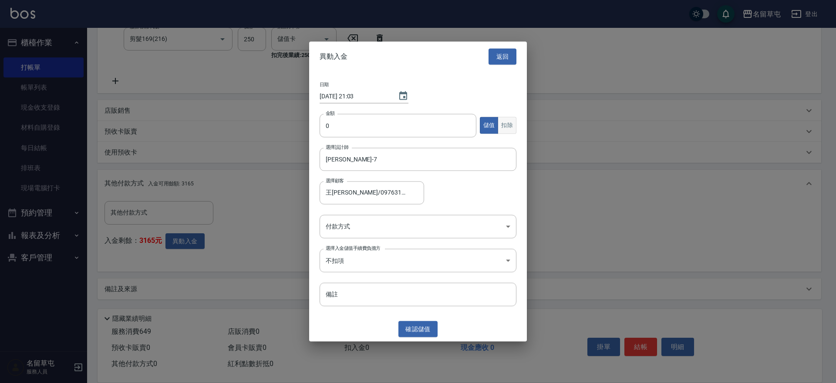
click at [513, 121] on button "扣除" at bounding box center [507, 125] width 19 height 17
click at [376, 129] on input "0" at bounding box center [397, 126] width 157 height 24
type input "649"
click at [390, 226] on body "名留草屯 登出 櫃檯作業 打帳單 帳單列表 現金收支登錄 材料自購登錄 每日結帳 排班表 現場電腦打卡 預約管理 預約管理 單日預約紀錄 單週預約紀錄 報表及…" at bounding box center [418, 93] width 836 height 582
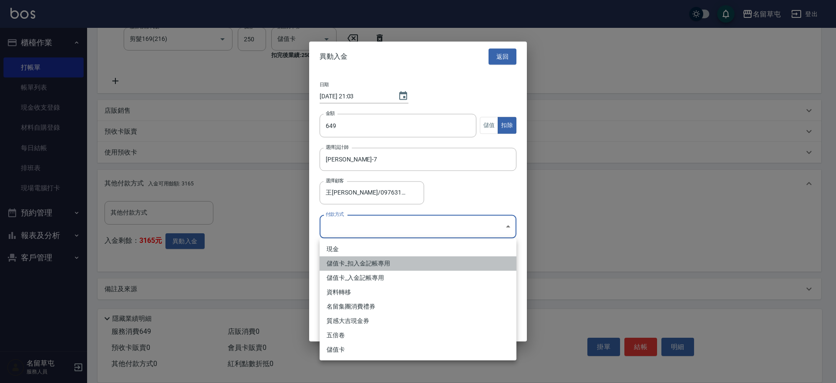
click at [384, 262] on li "儲值卡_扣入金記帳專用" at bounding box center [417, 263] width 197 height 14
type input "儲值卡_扣入金記帳專用"
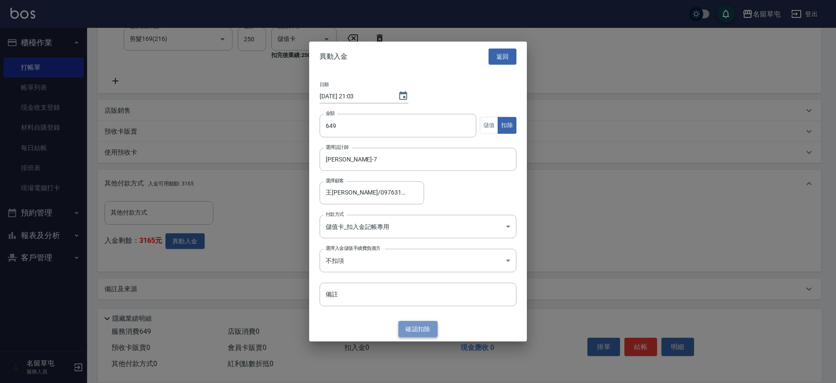
click at [412, 329] on button "確認 扣除" at bounding box center [417, 329] width 39 height 16
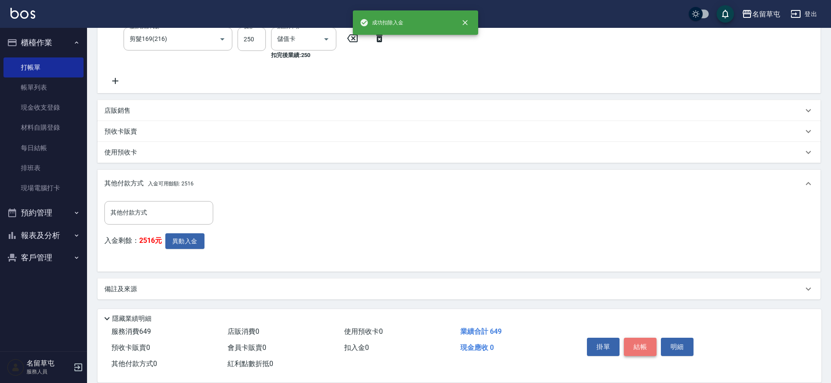
click at [647, 340] on button "結帳" at bounding box center [640, 347] width 33 height 18
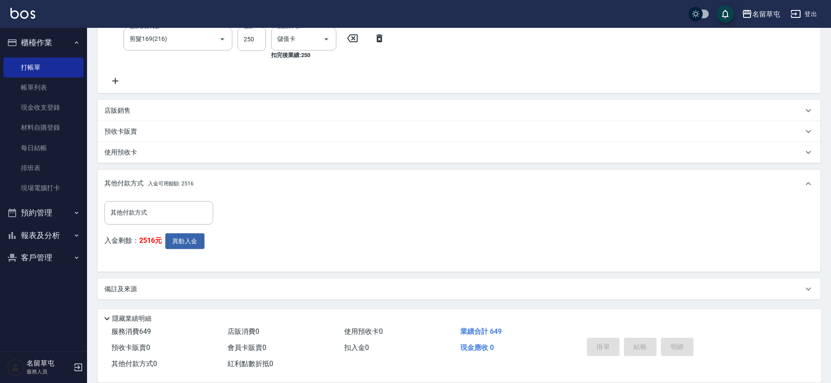
type input "2025/09/09 21:03"
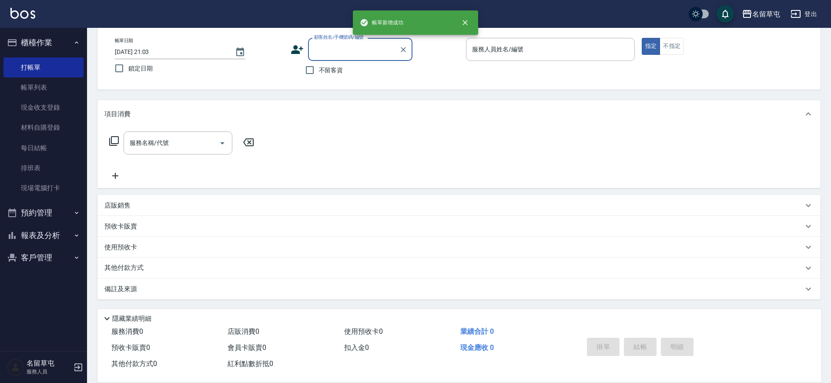
scroll to position [0, 0]
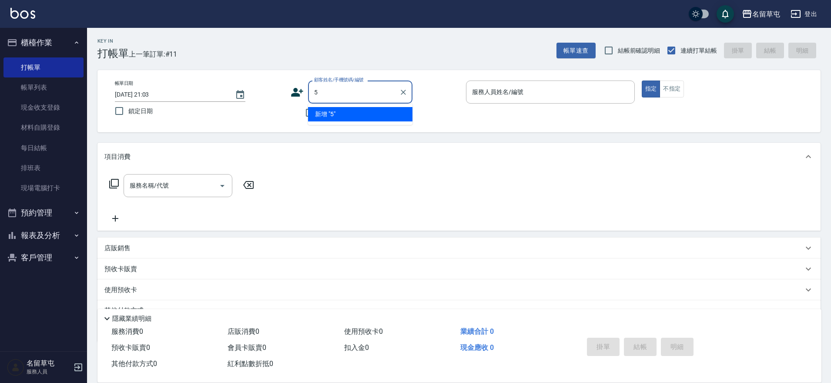
type input "5"
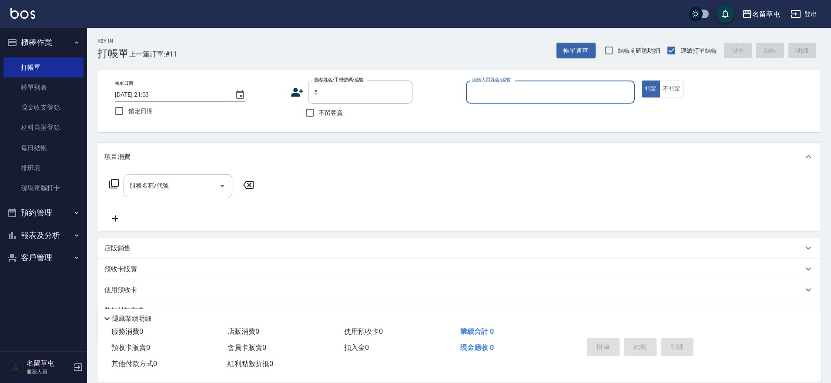
click at [642, 81] on button "指定" at bounding box center [651, 89] width 19 height 17
click at [322, 106] on label "不留客資" at bounding box center [322, 113] width 43 height 18
click at [319, 106] on input "不留客資" at bounding box center [310, 113] width 18 height 18
checkbox input "true"
type input "蕭湘融/0976982260/"
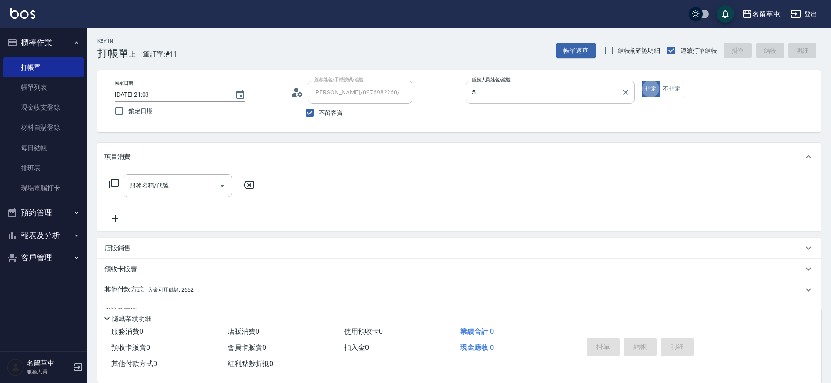
type input "陳韋菱-5"
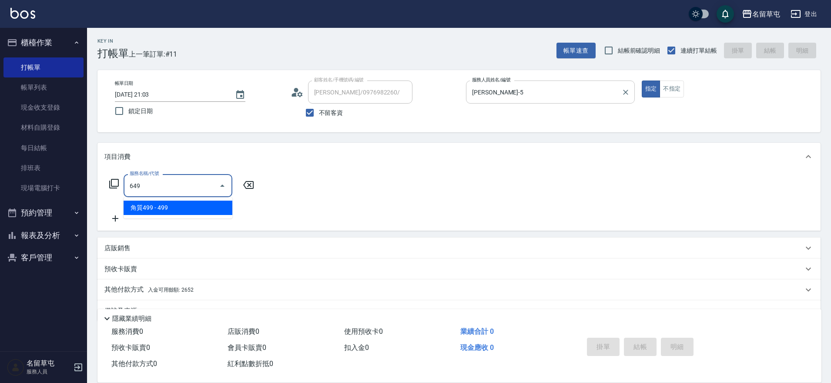
type input "角質499(649)"
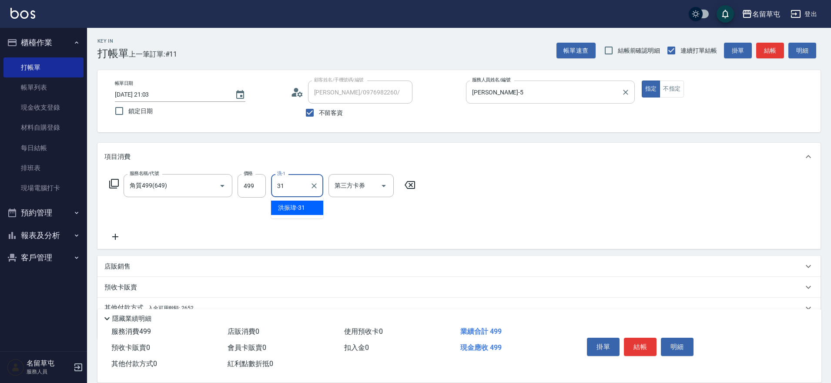
type input "洪振瑋-31"
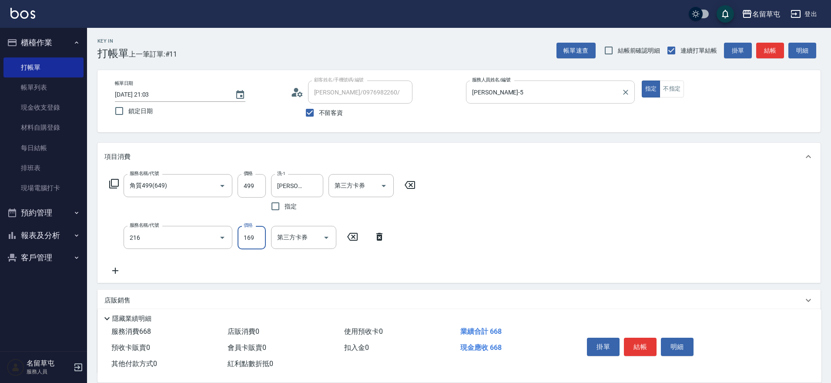
type input "剪髮169(216)"
type input "200"
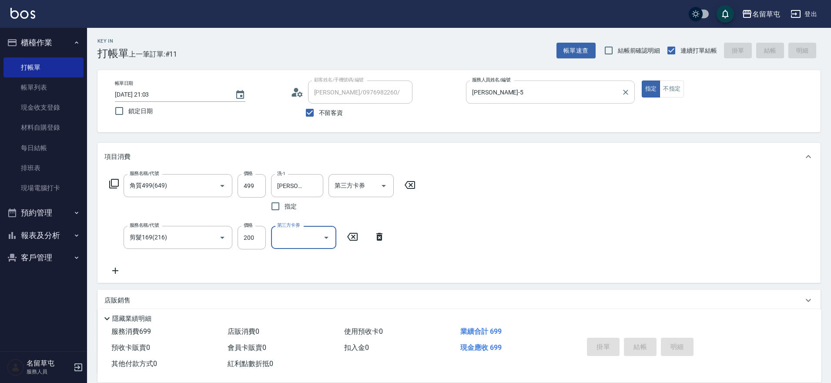
type input "2025/09/09 21:04"
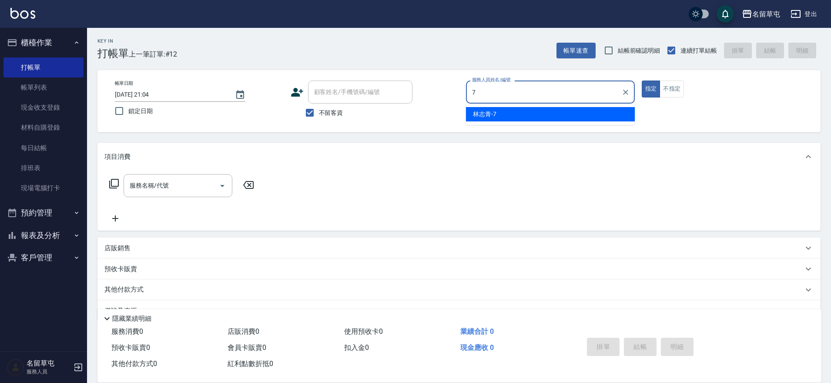
type input "林志青-7"
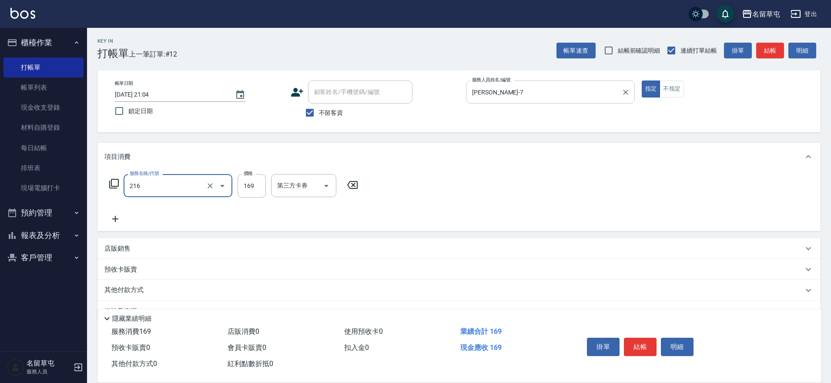
type input "剪髮169(216)"
type input "250"
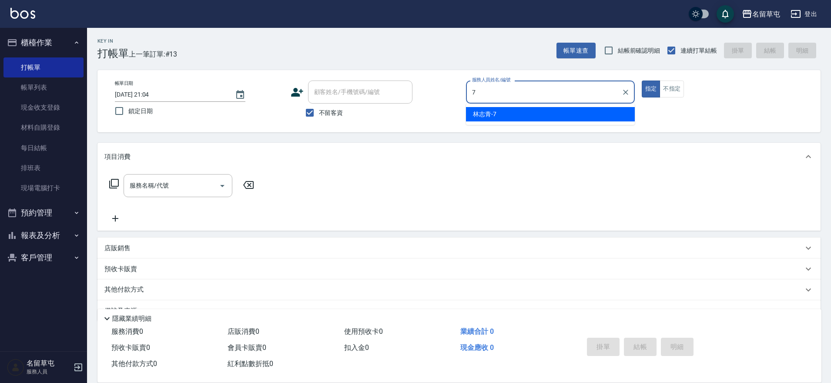
type input "林志青-7"
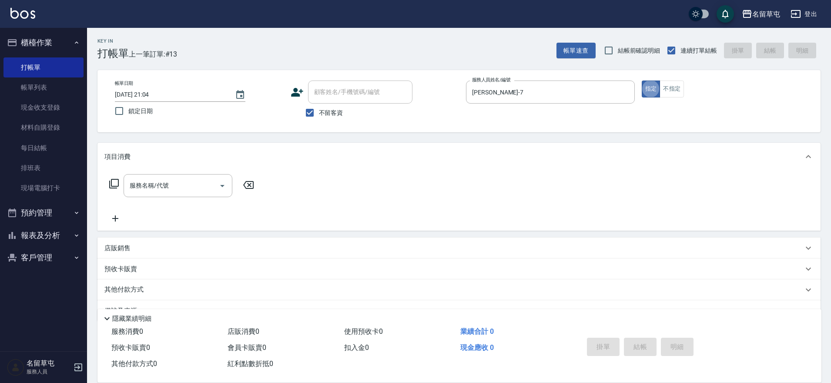
click at [333, 120] on label "不留客資" at bounding box center [322, 113] width 43 height 18
click at [319, 120] on input "不留客資" at bounding box center [310, 113] width 18 height 18
checkbox input "false"
click at [335, 94] on input "顧客姓名/手機號碼/編號" at bounding box center [354, 91] width 84 height 15
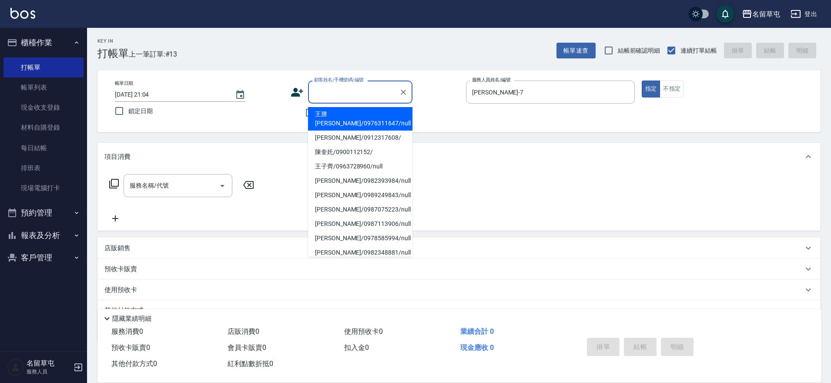
type input "9"
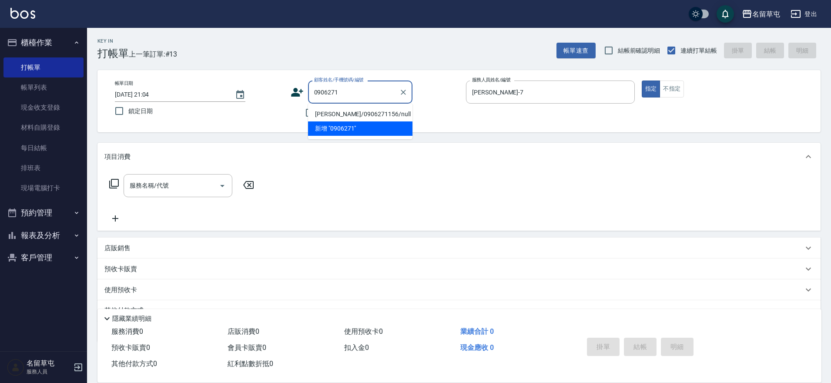
click at [354, 116] on li "劉冠毅/0906271156/null" at bounding box center [360, 114] width 104 height 14
type input "劉冠毅/0906271156/null"
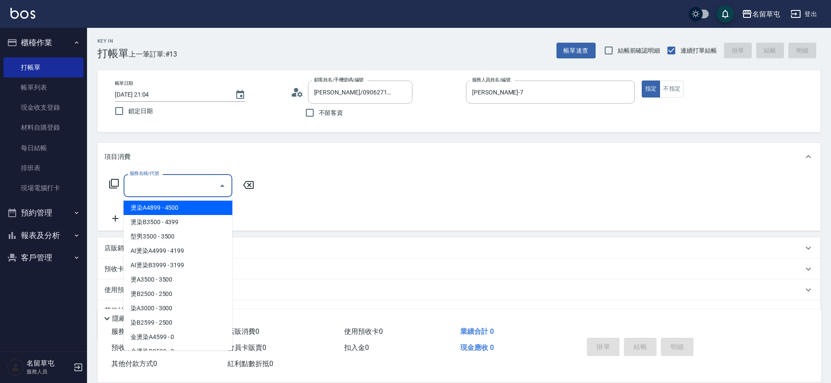
click at [169, 185] on input "服務名稱/代號" at bounding box center [172, 185] width 88 height 15
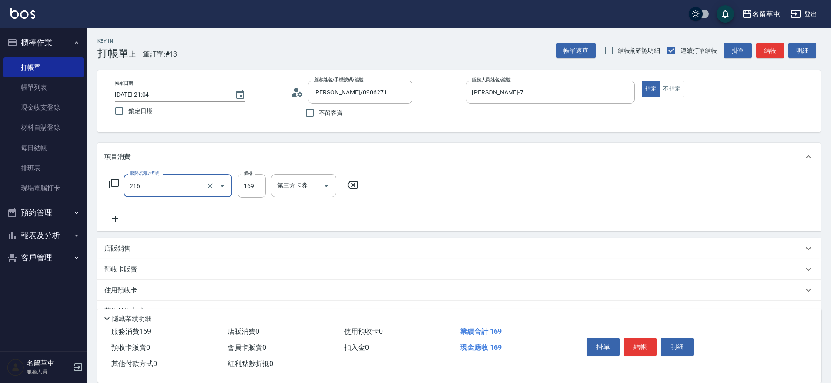
type input "剪髮169(216)"
click at [258, 184] on input "25" at bounding box center [252, 186] width 28 height 24
type input "250"
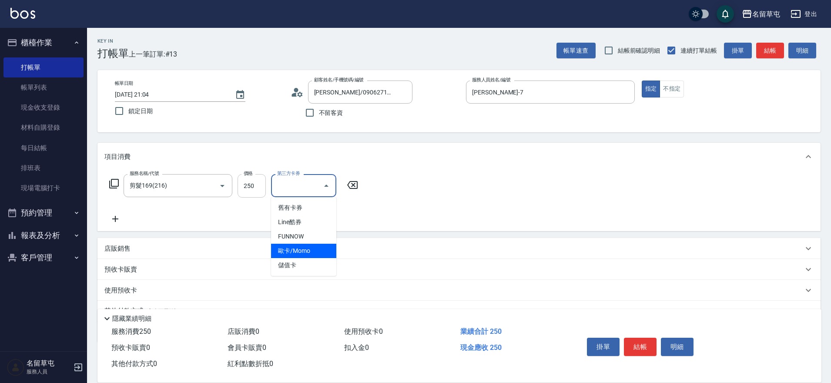
type input "儲值卡"
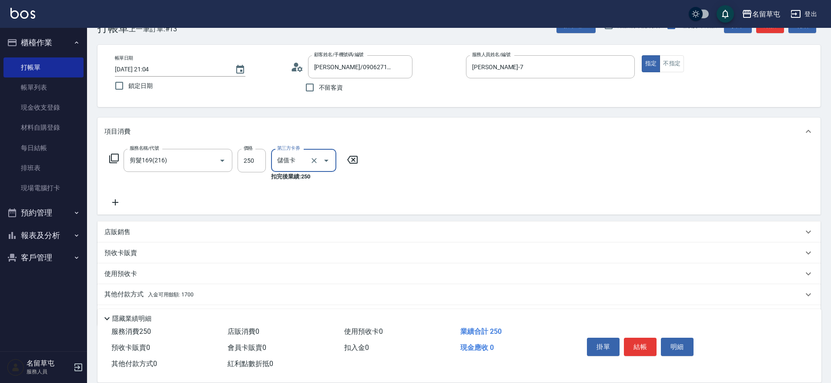
scroll to position [52, 0]
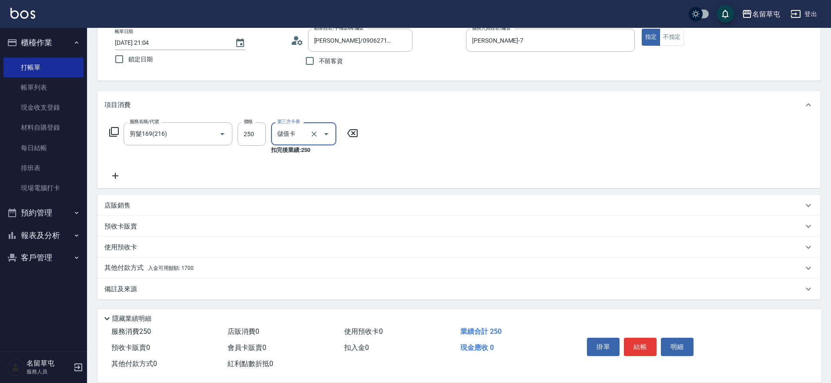
click at [146, 269] on p "其他付款方式 入金可用餘額: 1700" at bounding box center [148, 268] width 89 height 10
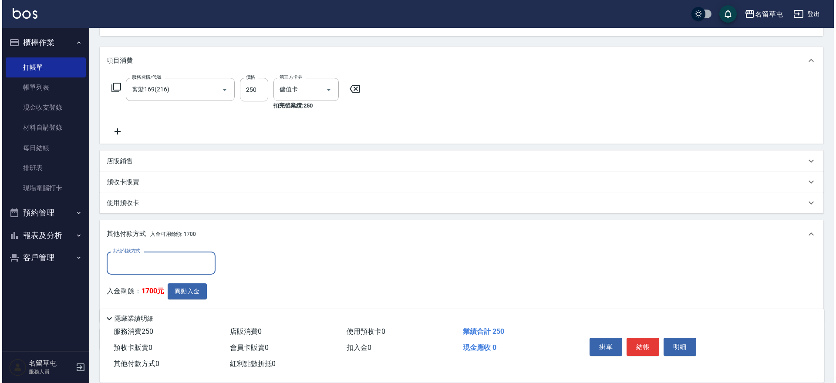
scroll to position [147, 0]
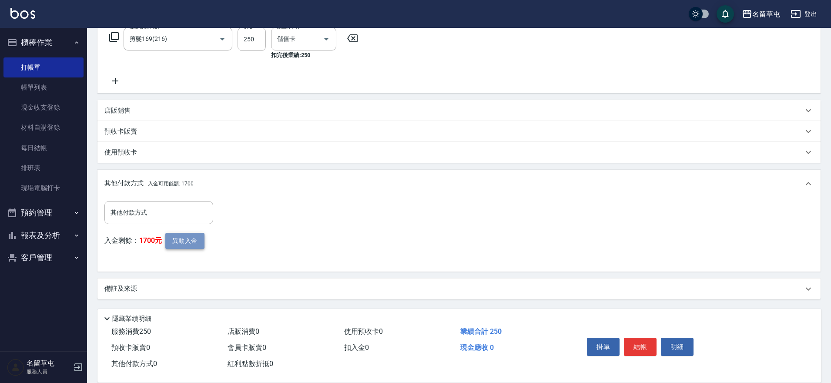
click at [174, 235] on button "異動入金" at bounding box center [184, 241] width 39 height 16
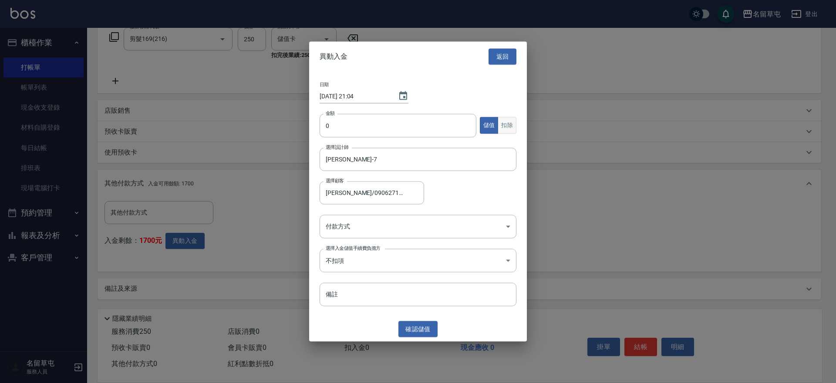
click at [503, 127] on button "扣除" at bounding box center [507, 125] width 19 height 17
click at [397, 127] on input "0" at bounding box center [397, 126] width 157 height 24
type input "250"
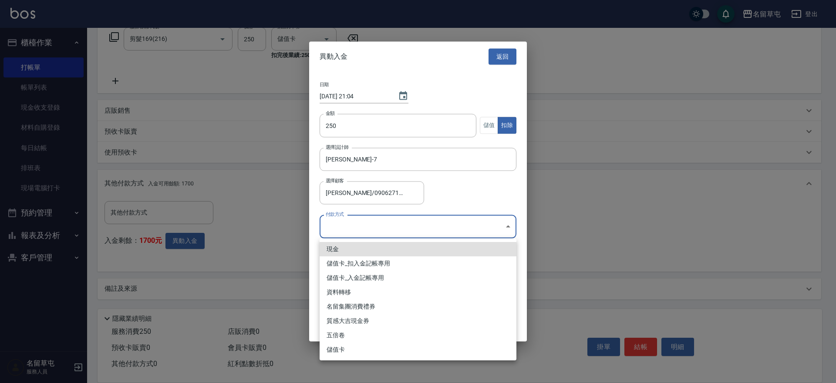
click at [406, 233] on body "名留草屯 登出 櫃檯作業 打帳單 帳單列表 現金收支登錄 材料自購登錄 每日結帳 排班表 現場電腦打卡 預約管理 預約管理 單日預約紀錄 單週預約紀錄 報表及…" at bounding box center [418, 118] width 836 height 530
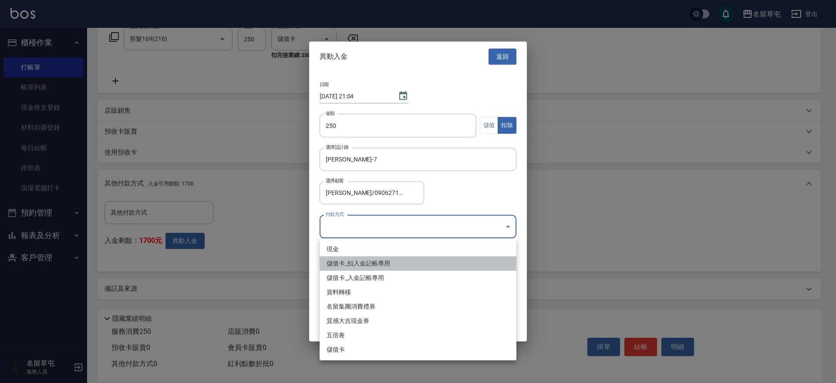
click at [397, 259] on li "儲值卡_扣入金記帳專用" at bounding box center [417, 263] width 197 height 14
type input "儲值卡_扣入金記帳專用"
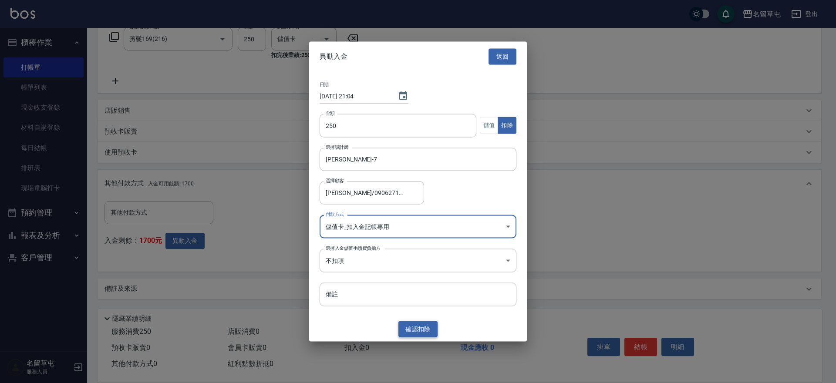
click at [421, 329] on button "確認 扣除" at bounding box center [417, 329] width 39 height 16
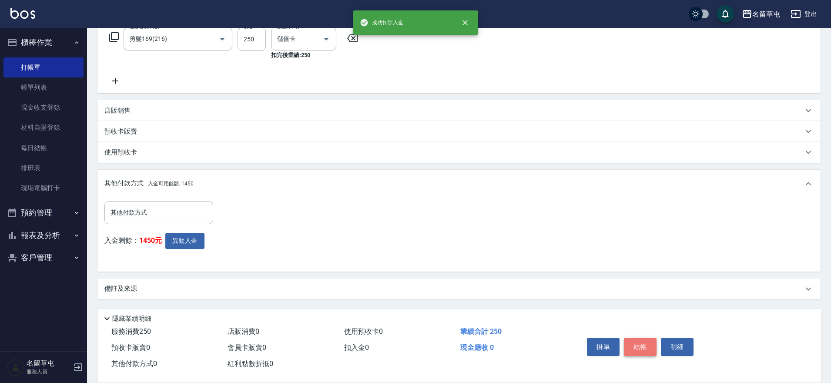
click at [642, 344] on button "結帳" at bounding box center [640, 347] width 33 height 18
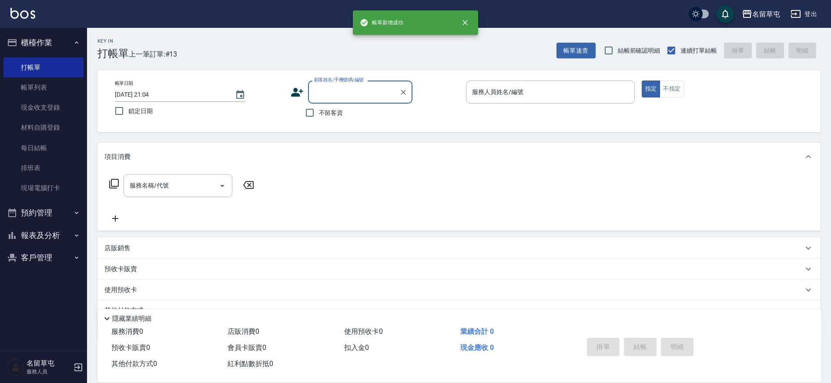
scroll to position [0, 0]
click at [342, 113] on span "不留客資" at bounding box center [331, 112] width 24 height 9
click at [319, 113] on input "不留客資" at bounding box center [310, 113] width 18 height 18
checkbox input "true"
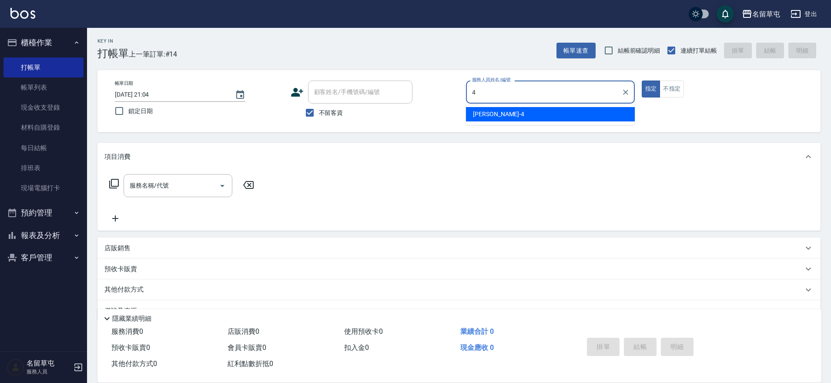
type input "李偲勤-4"
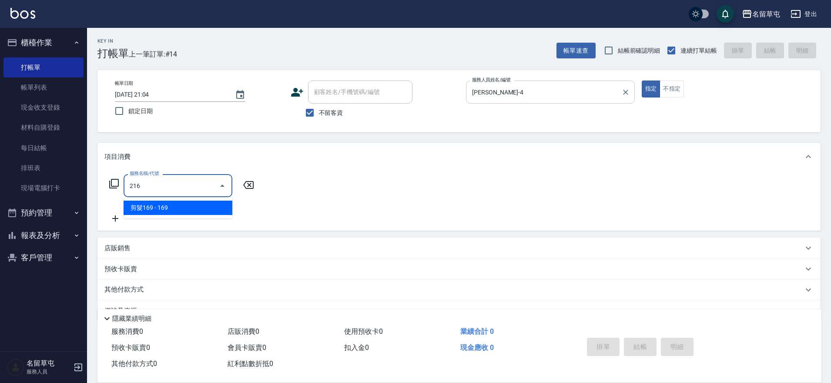
type input "剪髮169(216)"
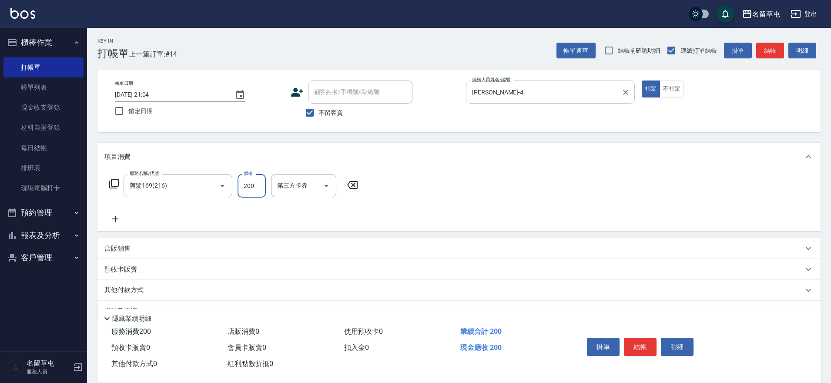
type input "200"
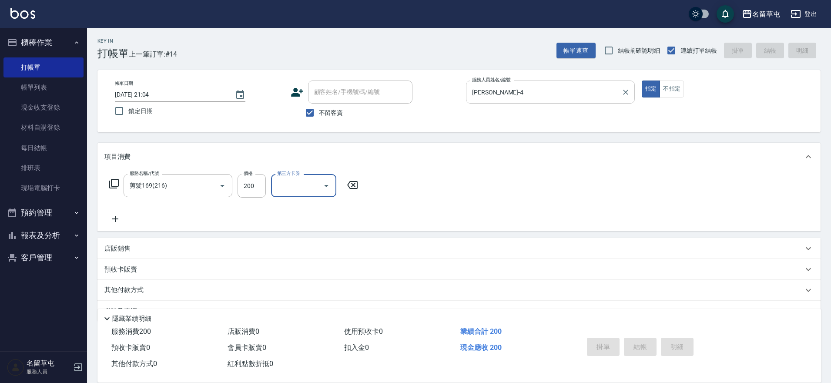
type input "2025/09/09 21:05"
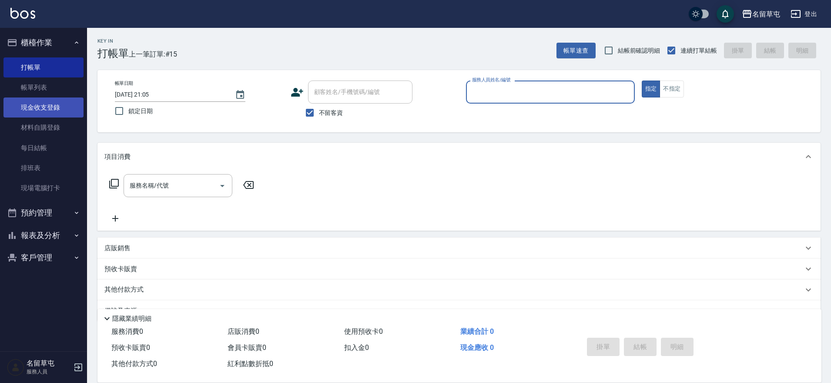
click at [40, 103] on link "現金收支登錄" at bounding box center [43, 107] width 80 height 20
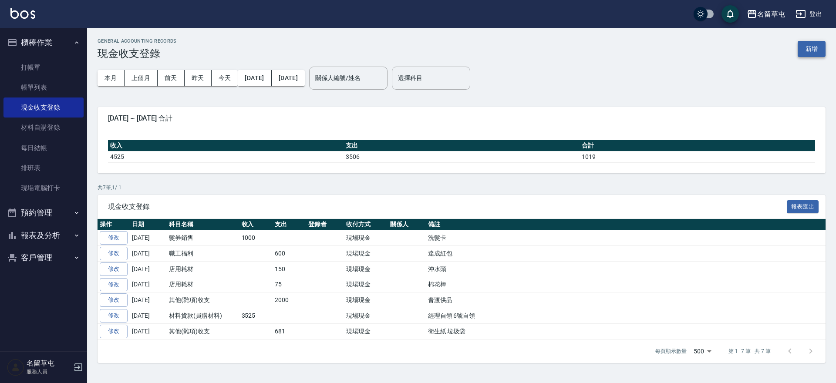
click at [804, 54] on button "新增" at bounding box center [811, 49] width 28 height 16
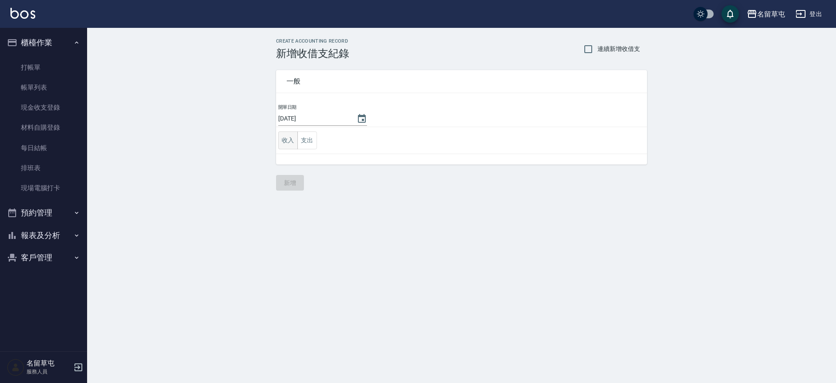
click at [288, 141] on button "收入" at bounding box center [288, 140] width 20 height 18
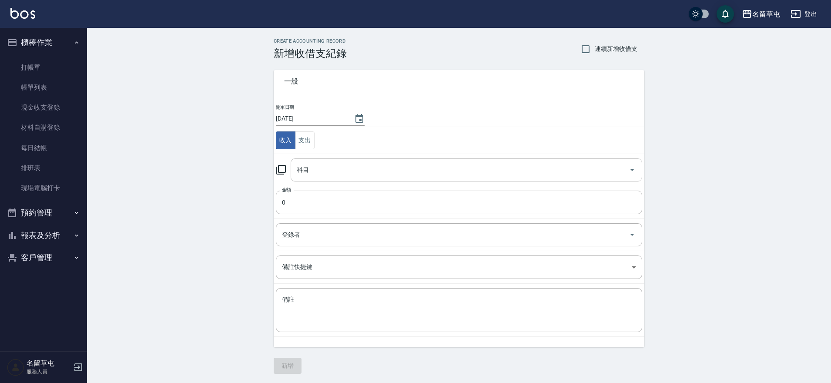
click at [319, 180] on div "科目" at bounding box center [467, 169] width 352 height 23
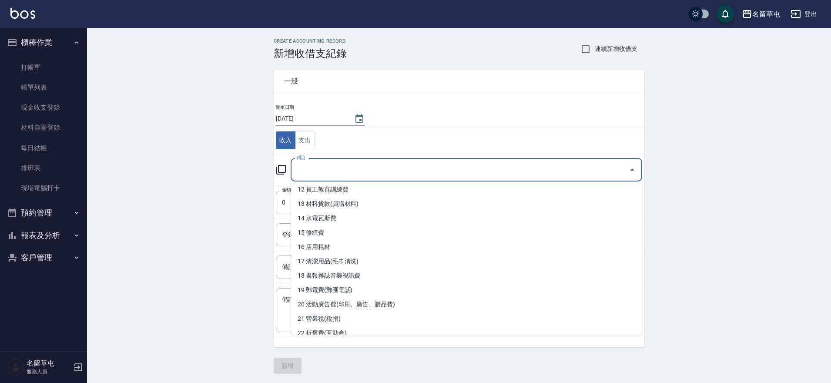
scroll to position [174, 0]
click at [337, 206] on li "13 材料貨款(員購材料)" at bounding box center [467, 205] width 352 height 14
type input "13 材料貨款(員購材料)"
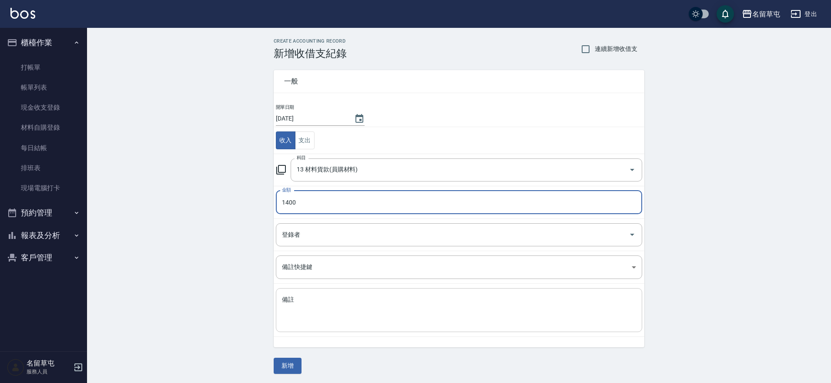
type input "1400"
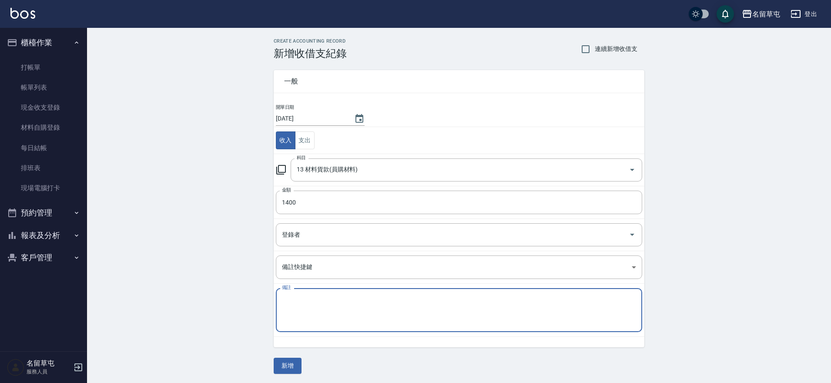
click at [345, 298] on textarea "備註" at bounding box center [459, 311] width 354 height 30
type textarea "36號自領"
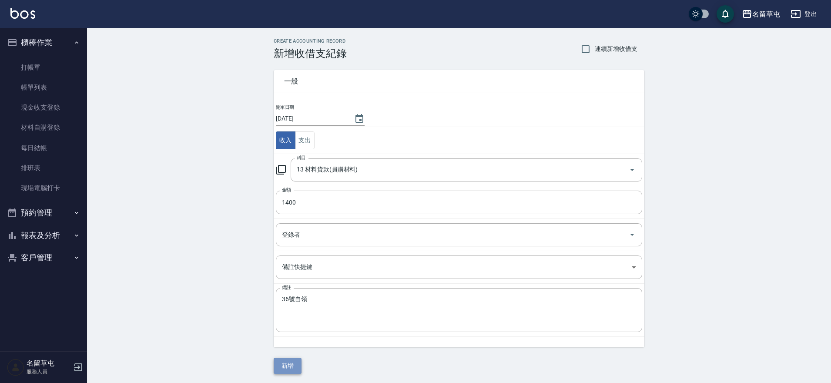
click at [286, 364] on button "新增" at bounding box center [288, 366] width 28 height 16
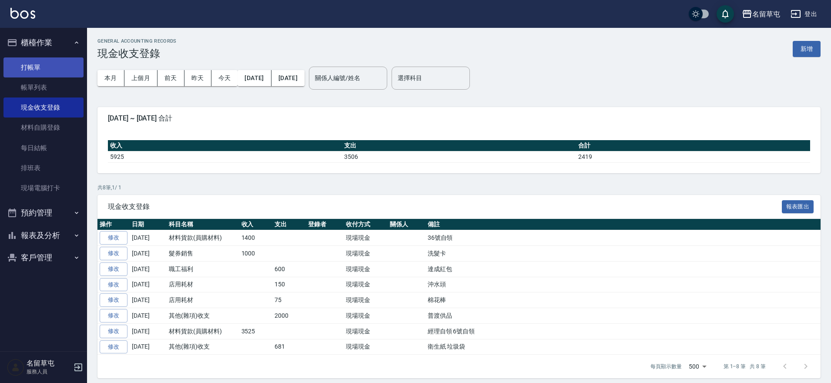
click at [37, 65] on link "打帳單" at bounding box center [43, 67] width 80 height 20
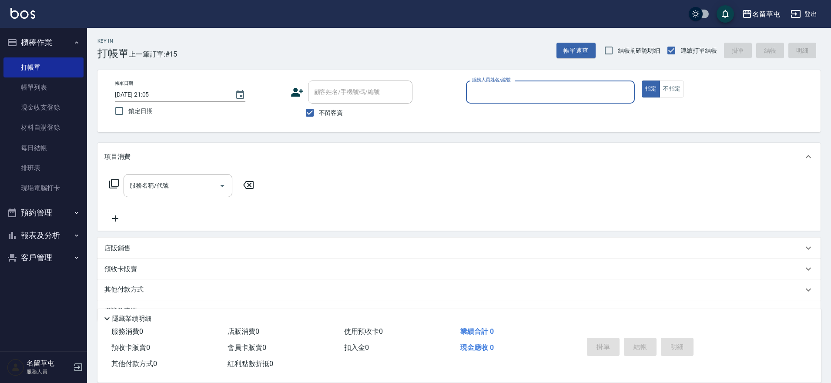
click at [38, 34] on button "櫃檯作業" at bounding box center [43, 42] width 80 height 23
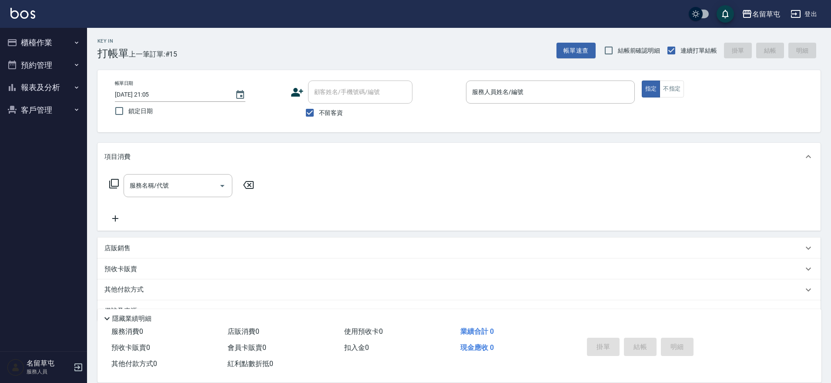
click at [38, 34] on button "櫃檯作業" at bounding box center [43, 42] width 80 height 23
